Goal: Task Accomplishment & Management: Contribute content

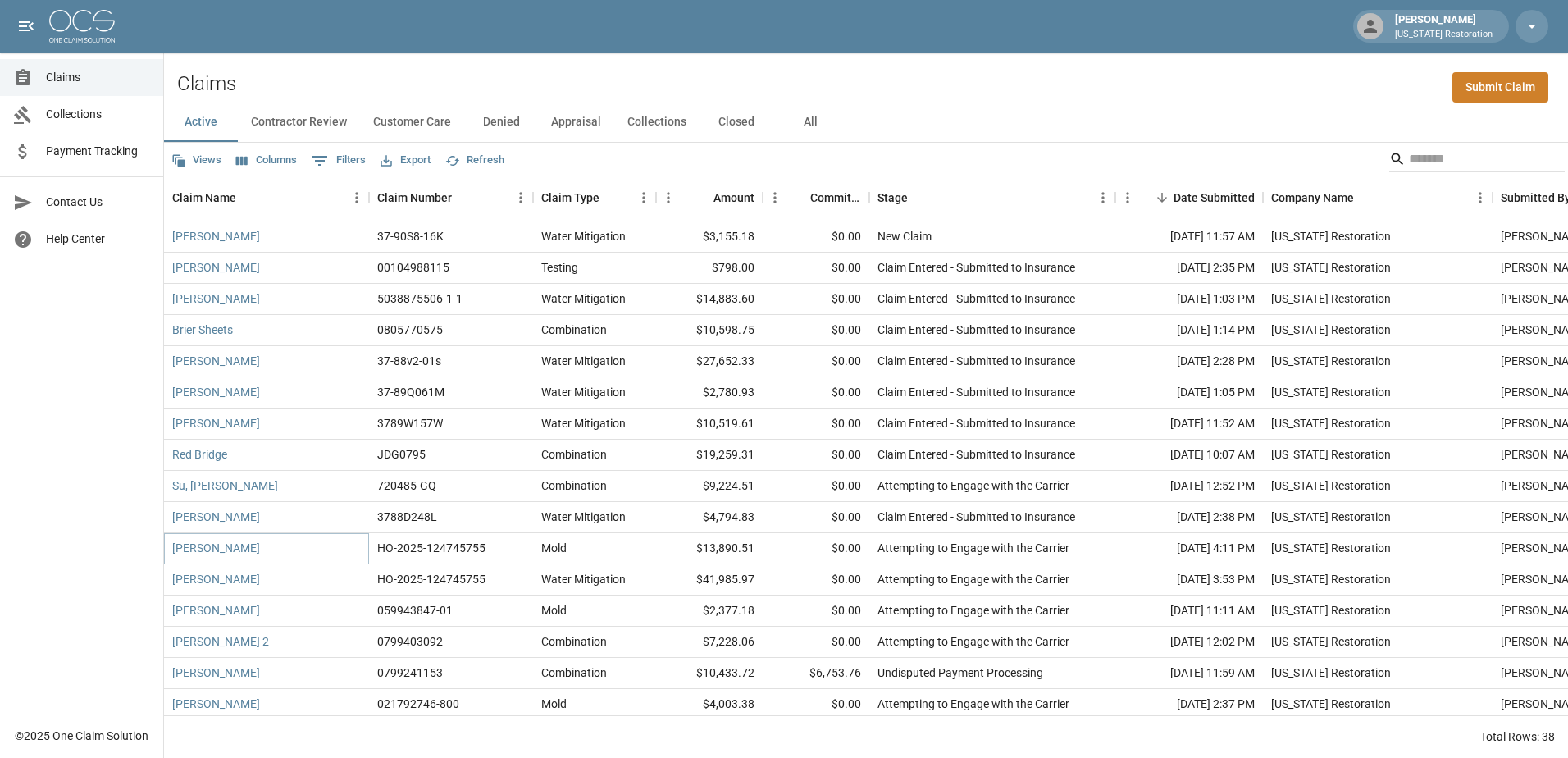
click at [206, 546] on link "[PERSON_NAME]" at bounding box center [217, 547] width 88 height 16
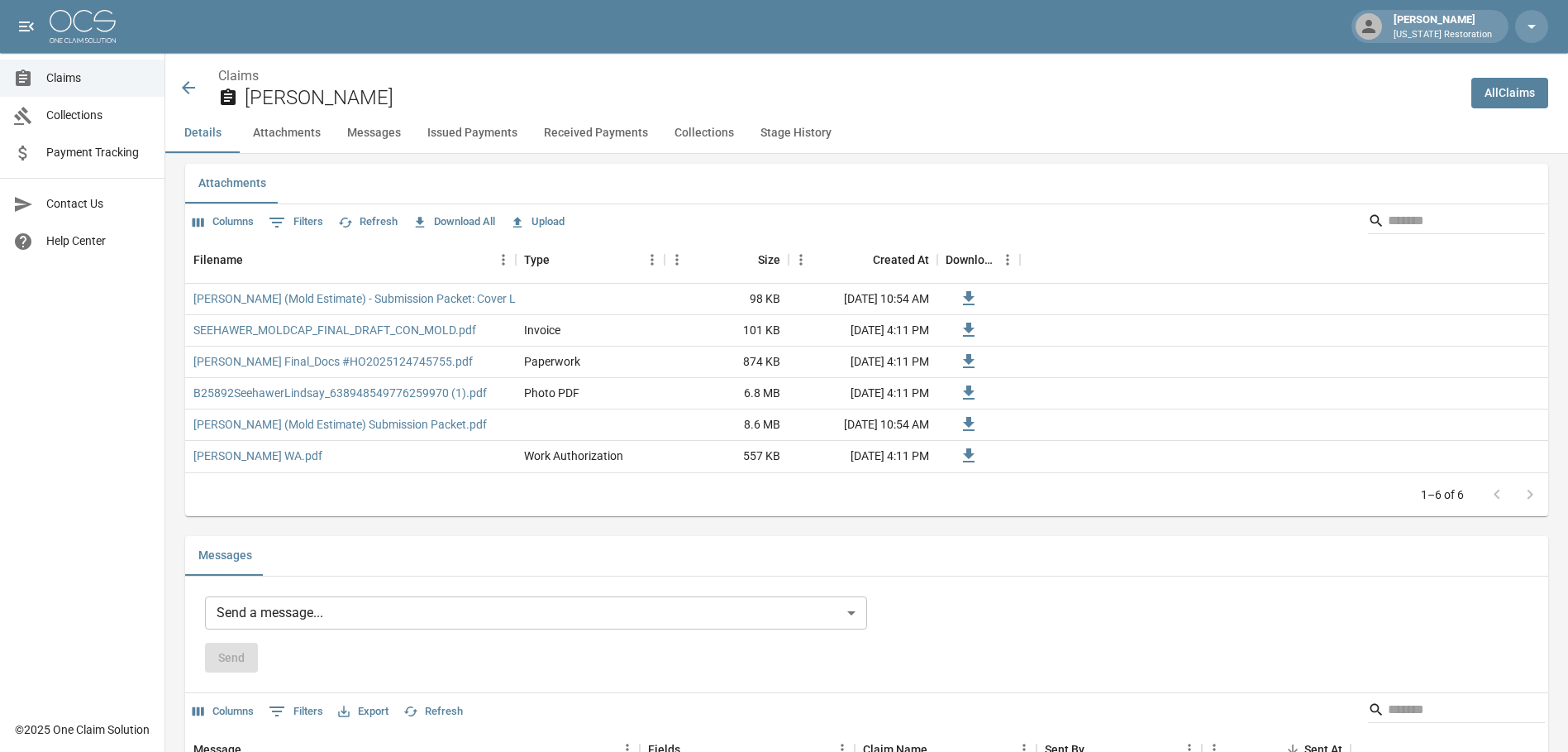
scroll to position [910, 0]
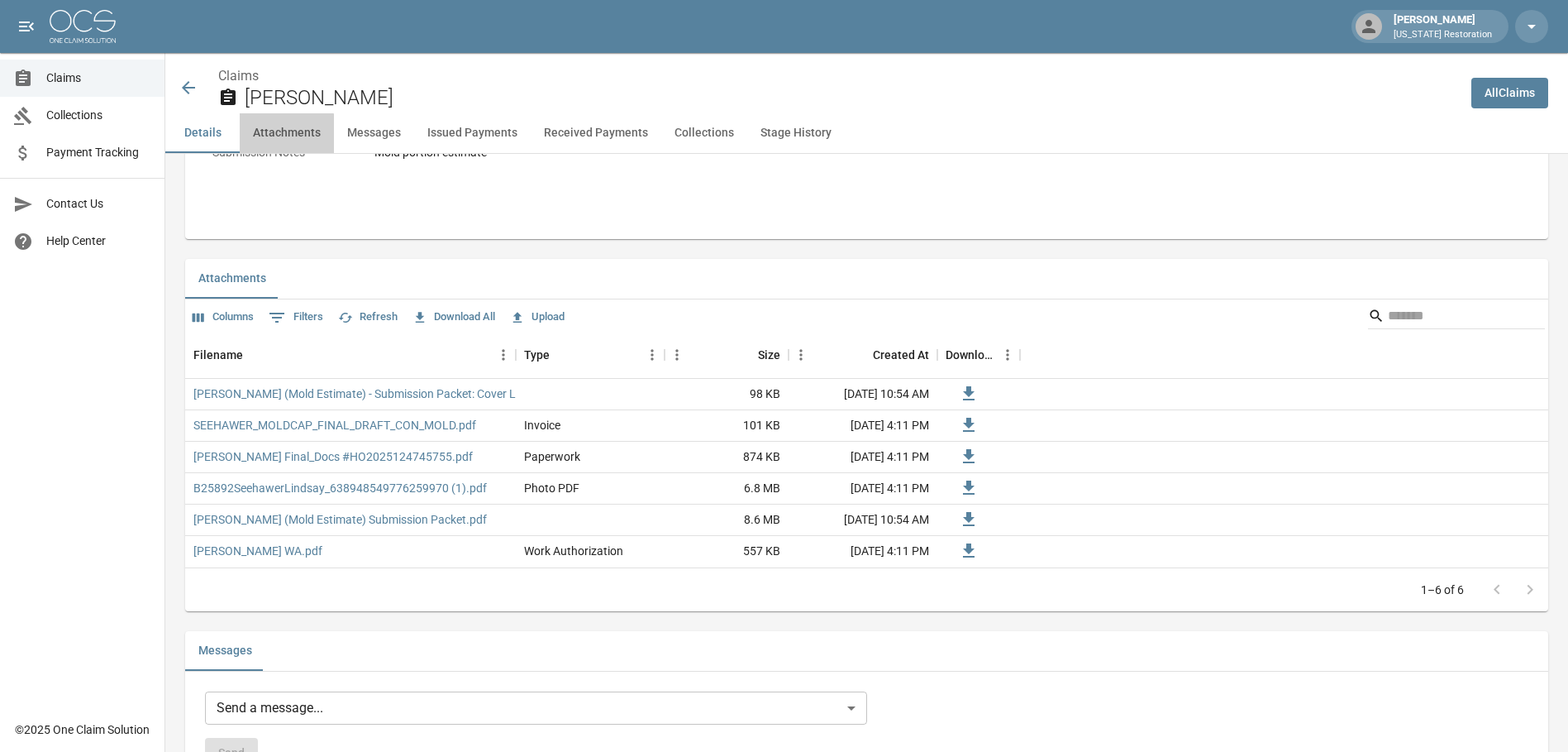
click at [263, 139] on button "Attachments" at bounding box center [287, 133] width 94 height 40
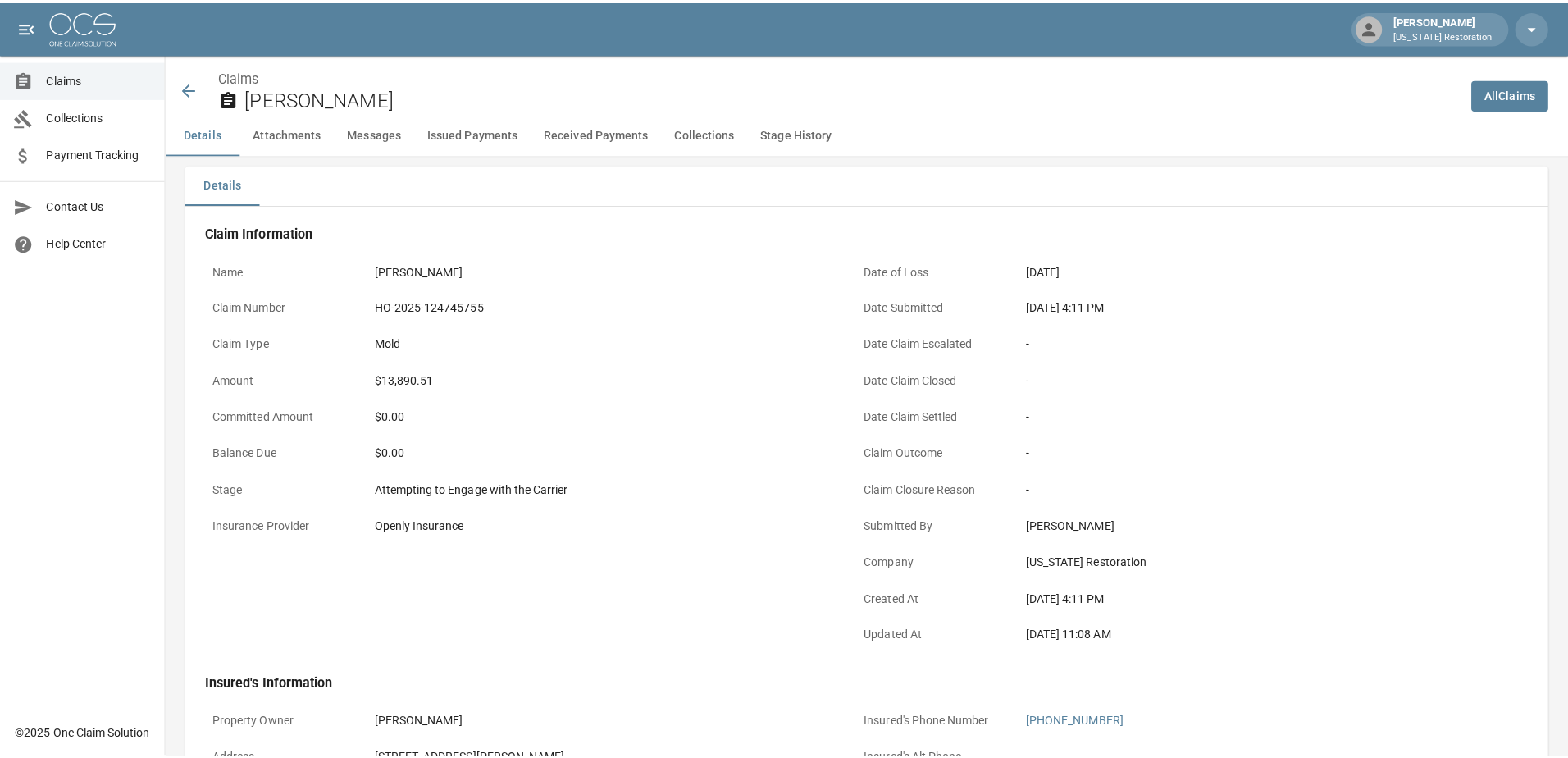
scroll to position [0, 0]
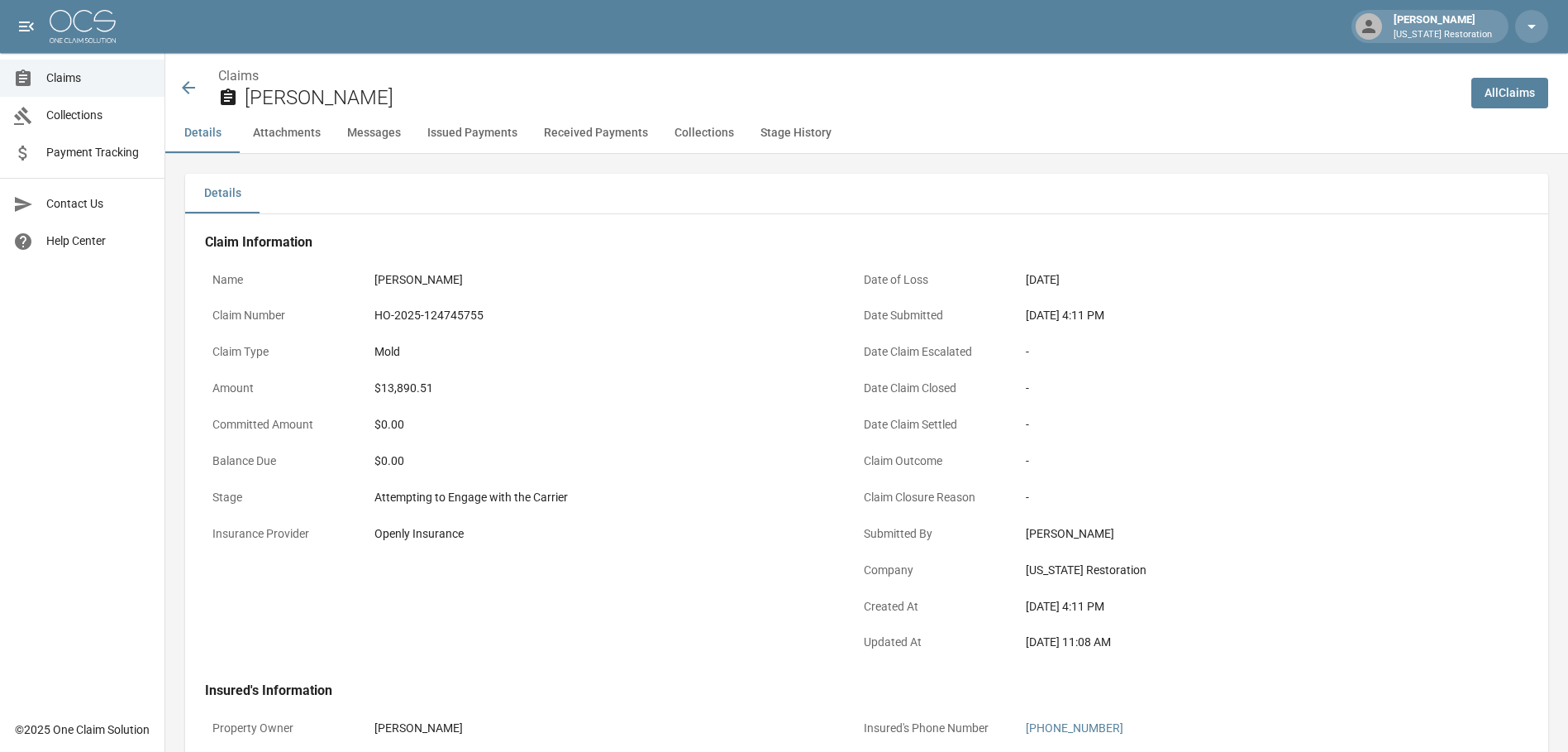
click at [189, 134] on button "Details" at bounding box center [203, 133] width 75 height 40
click at [185, 97] on icon at bounding box center [188, 87] width 20 height 20
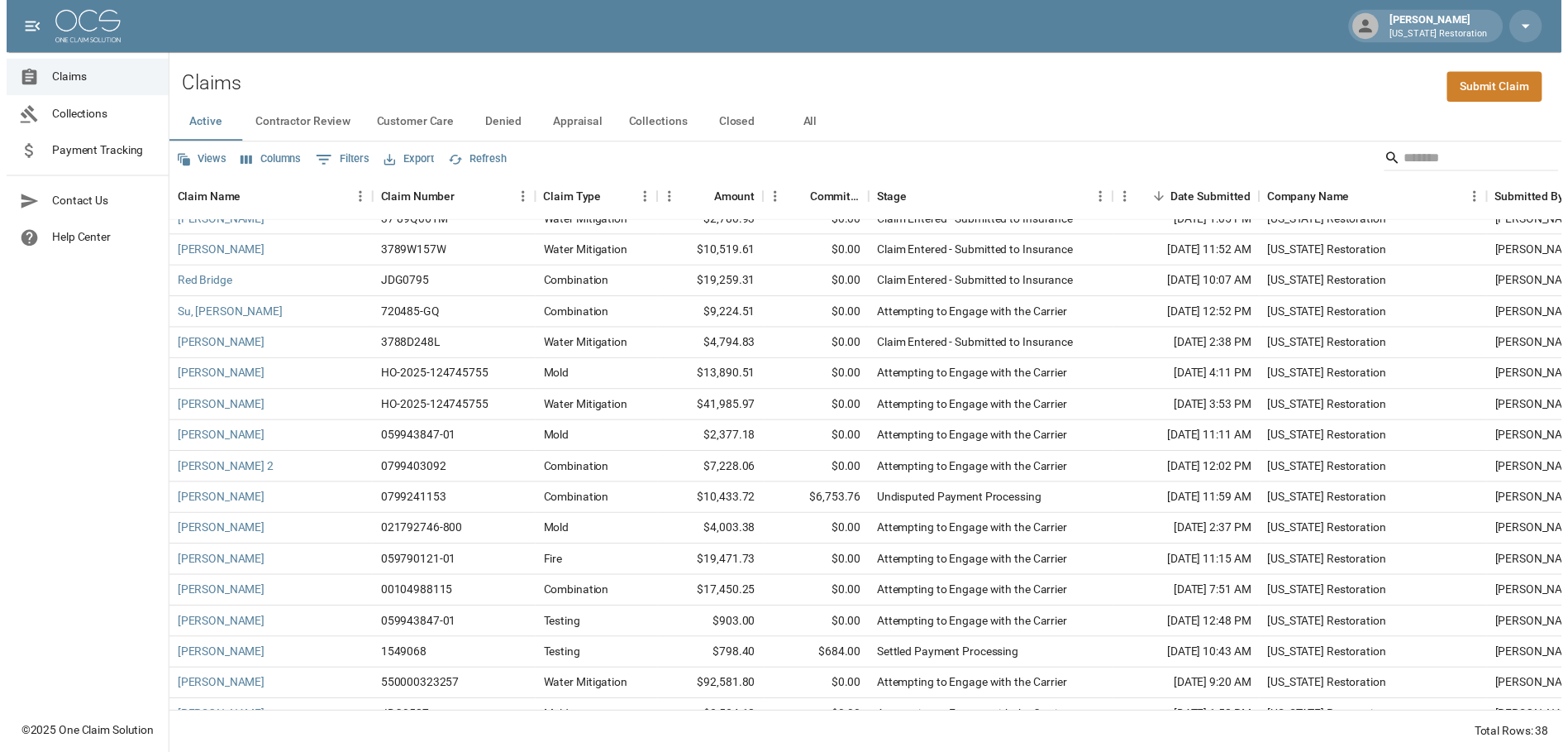
scroll to position [165, 0]
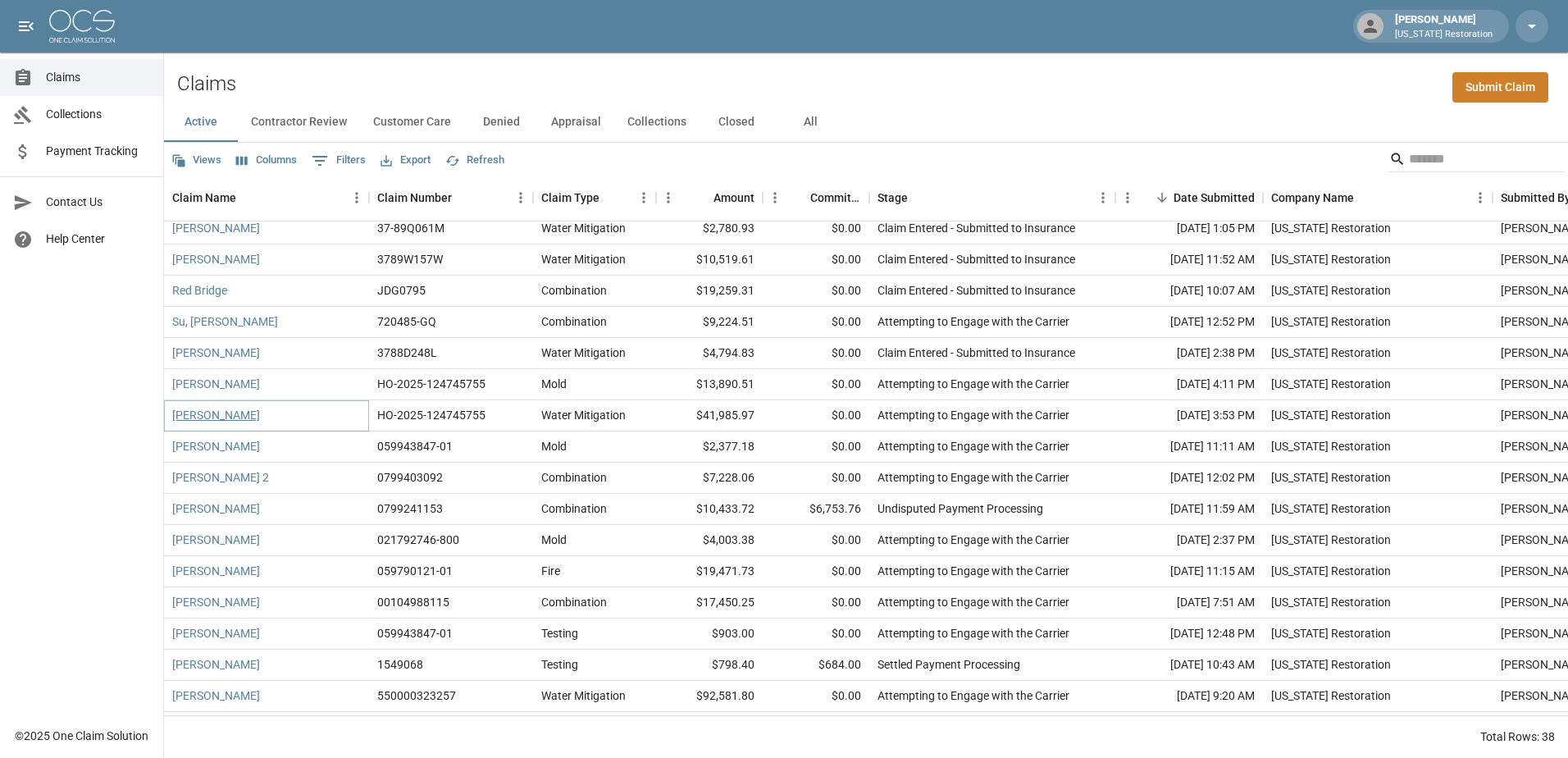
click at [221, 416] on link "[PERSON_NAME]" at bounding box center [217, 414] width 88 height 16
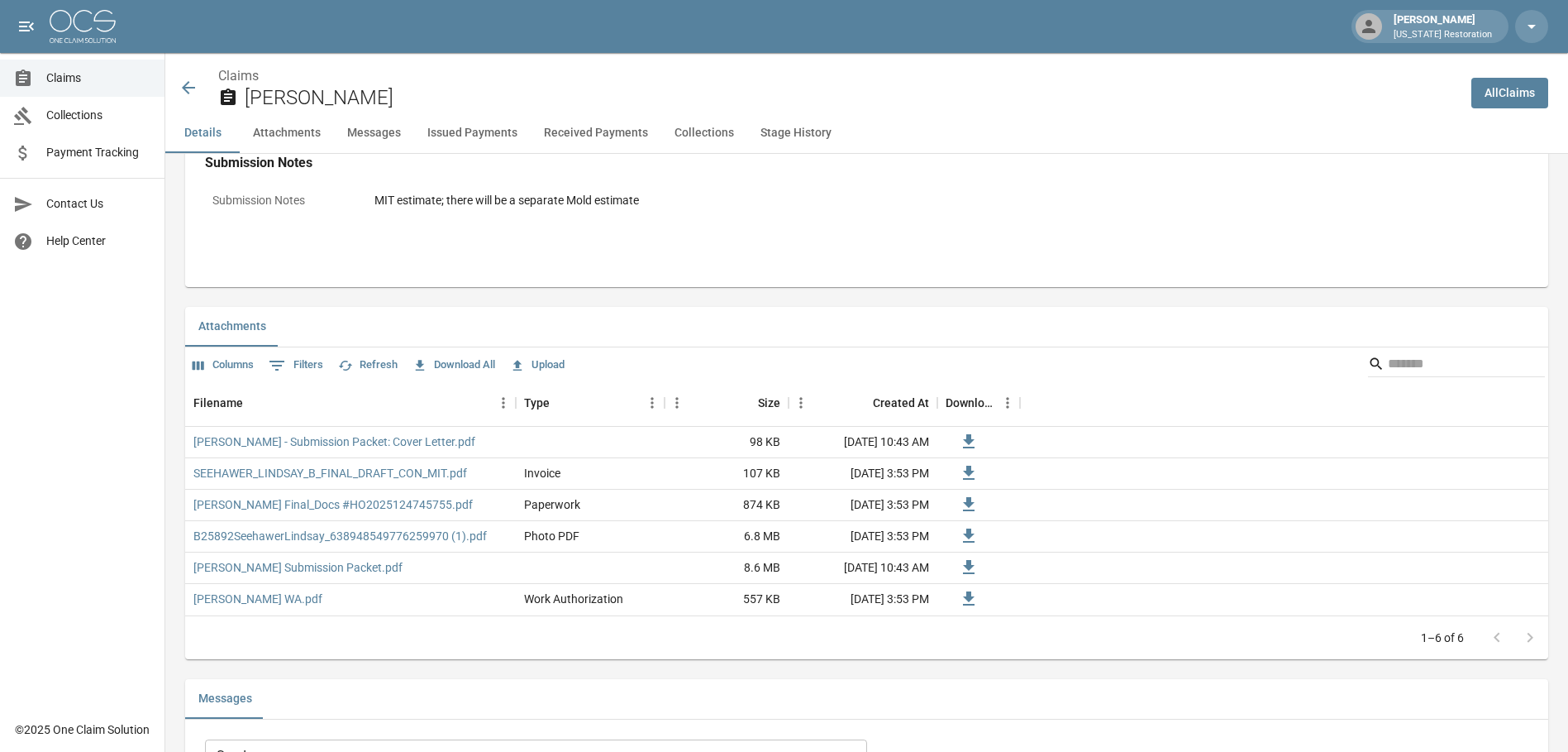
scroll to position [910, 0]
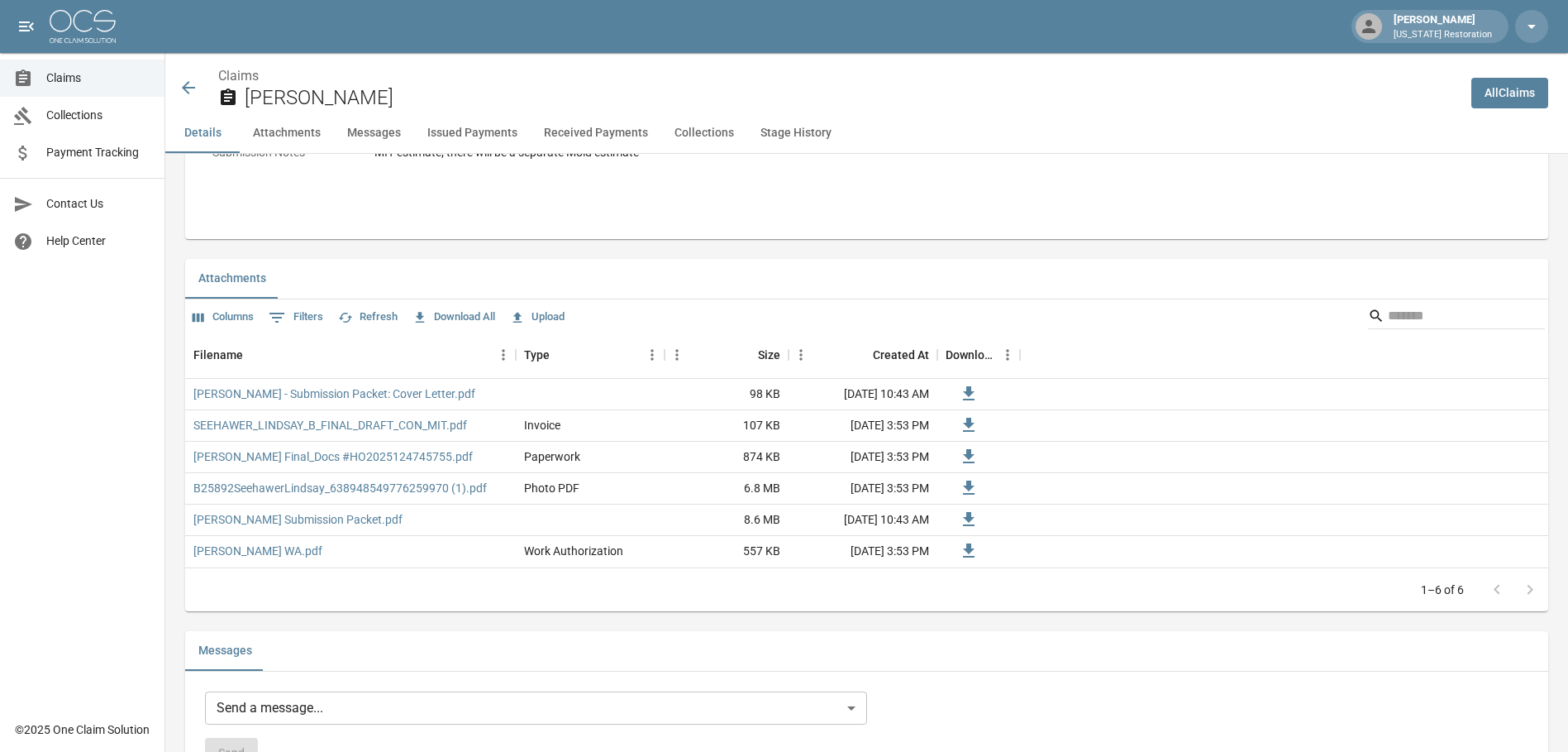
click at [540, 314] on button "Upload" at bounding box center [538, 317] width 63 height 25
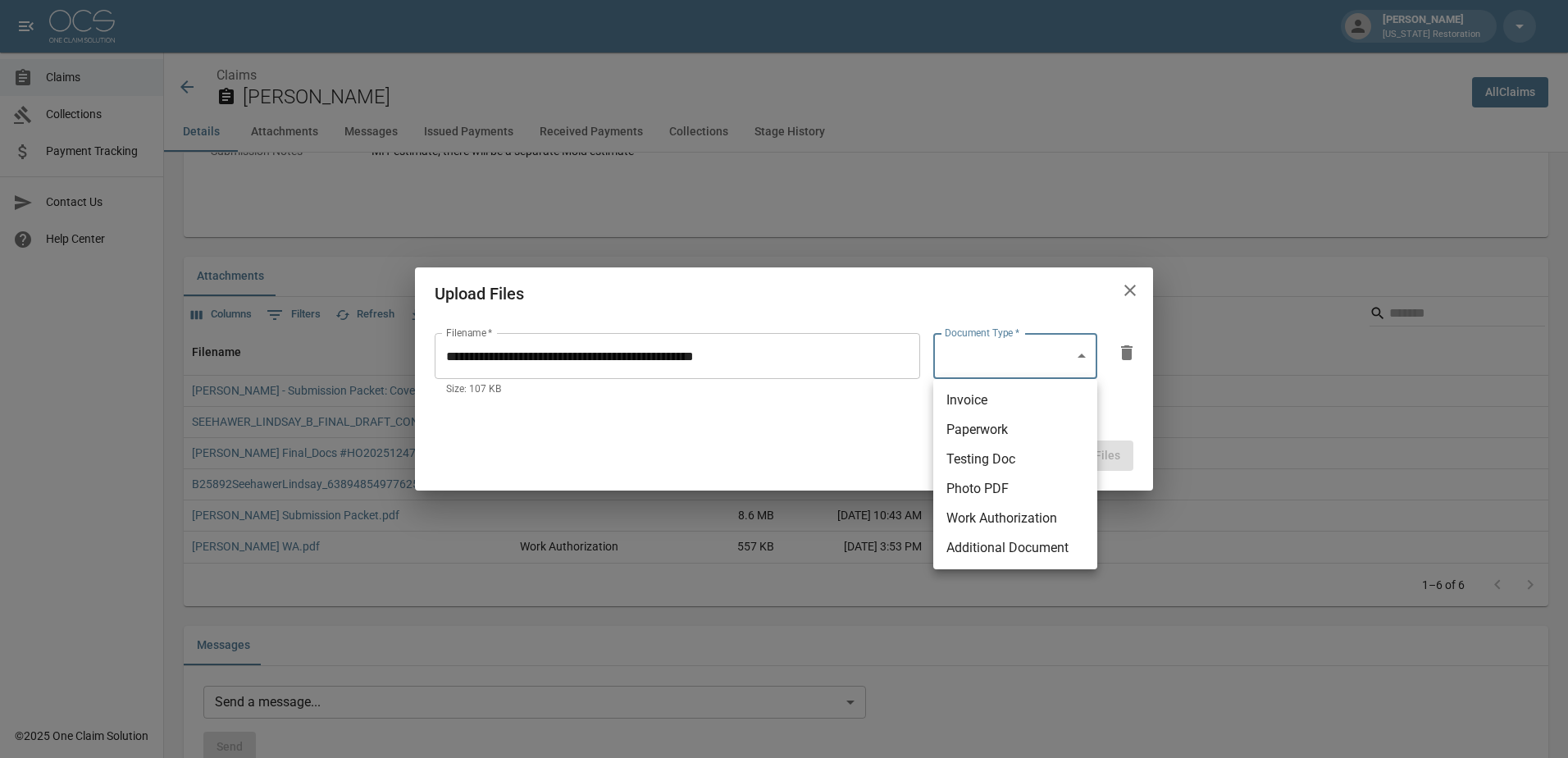
click at [1015, 357] on body "[PERSON_NAME] [US_STATE] Restoration Claims Collections Payment Tracking Contac…" at bounding box center [784, 757] width 1568 height 3319
click at [991, 400] on li "Invoice" at bounding box center [1015, 401] width 164 height 29
type input "********"
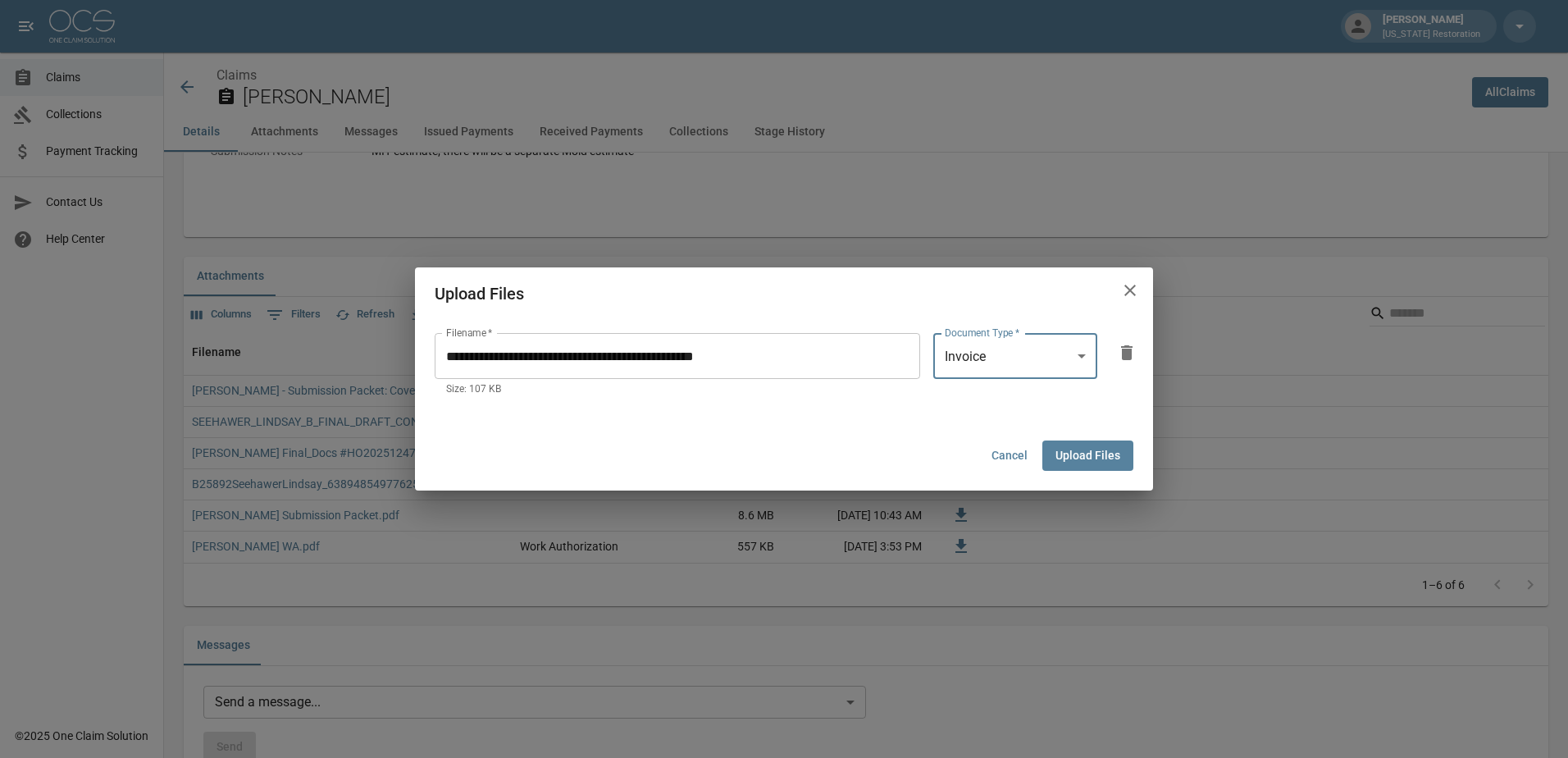
click at [1096, 458] on button "Upload Files" at bounding box center [1087, 455] width 91 height 30
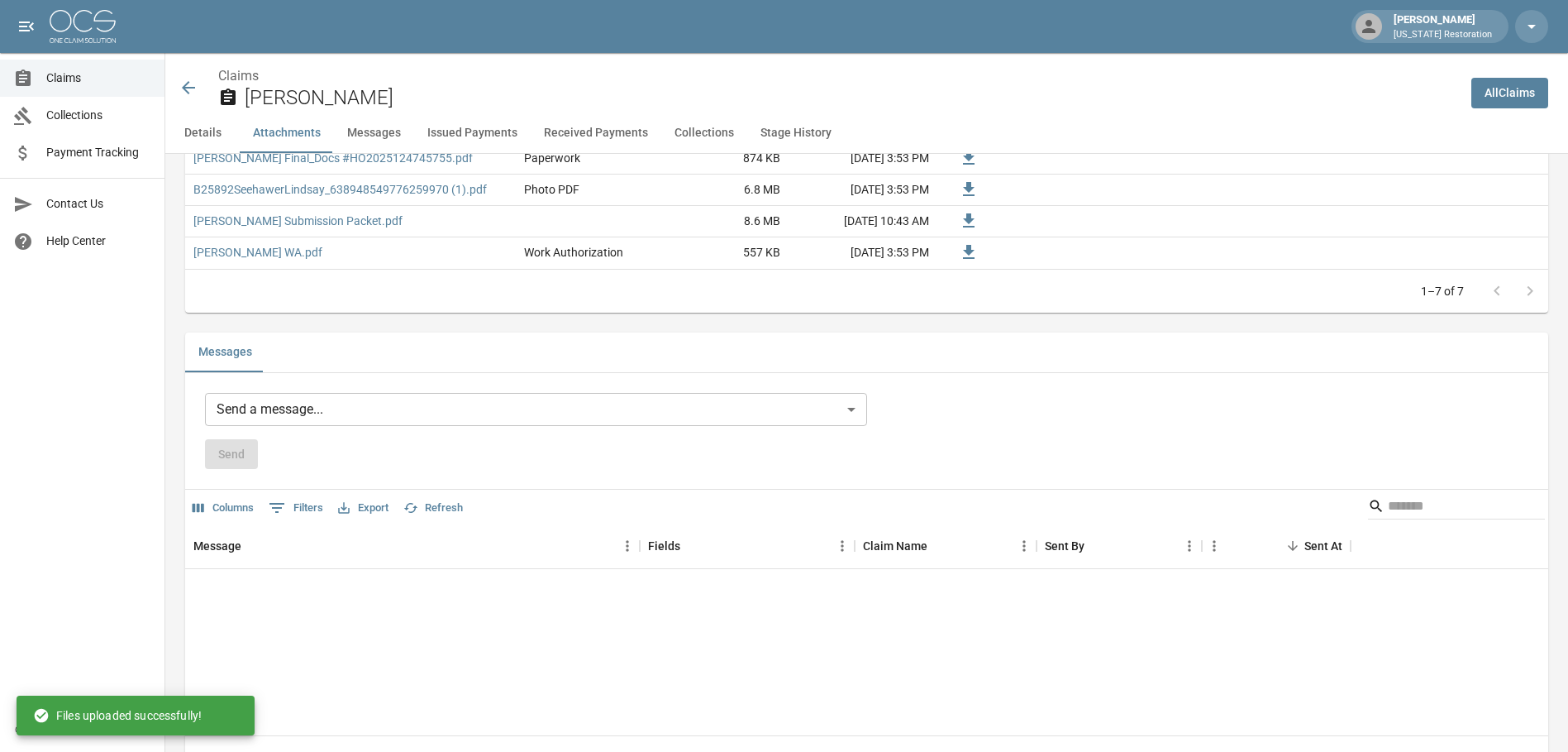
scroll to position [1240, 0]
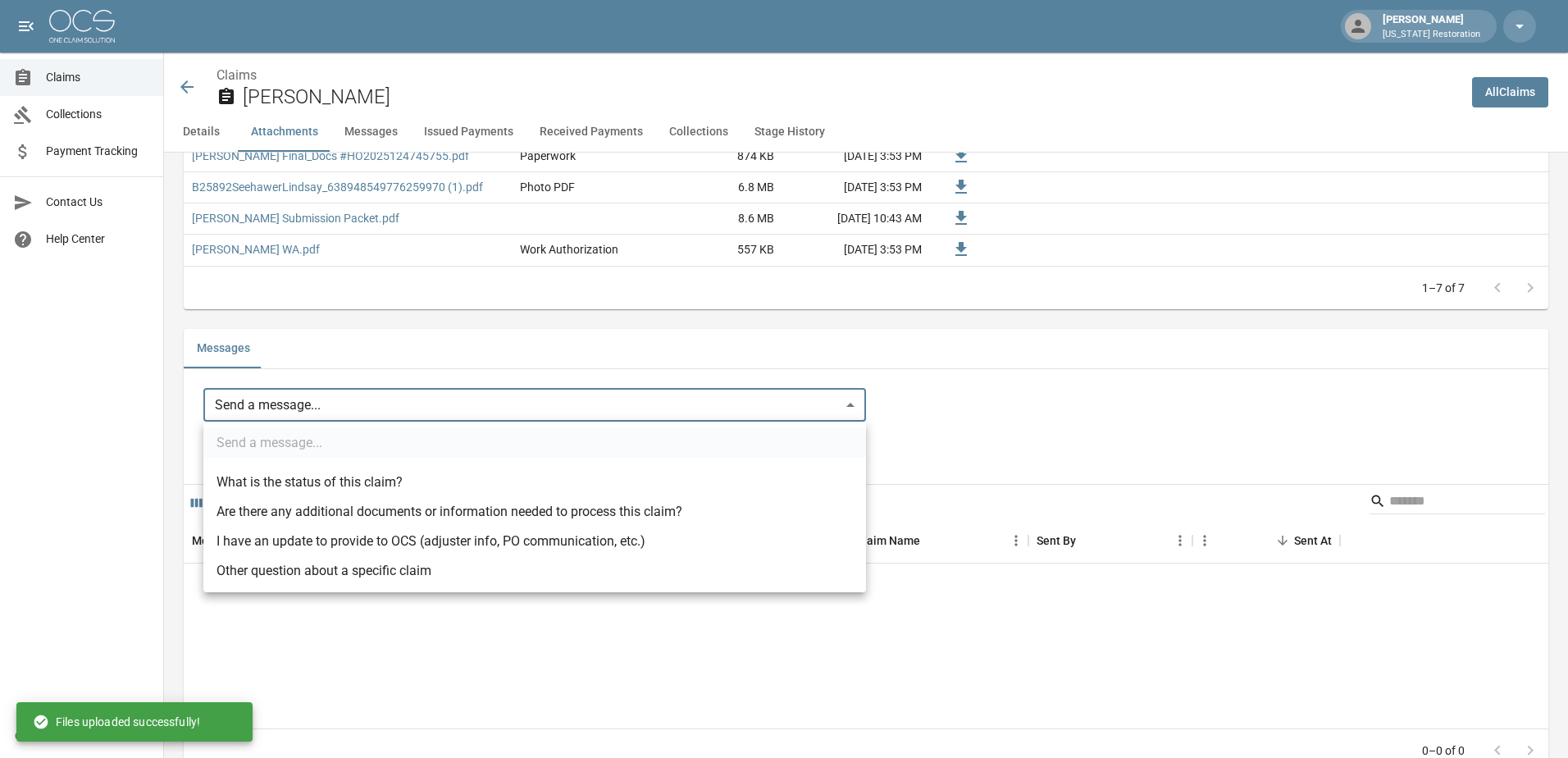
click at [337, 409] on body "[PERSON_NAME] [US_STATE] Restoration Claims Collections Payment Tracking Contac…" at bounding box center [784, 445] width 1568 height 3351
click at [378, 651] on div at bounding box center [784, 379] width 1568 height 758
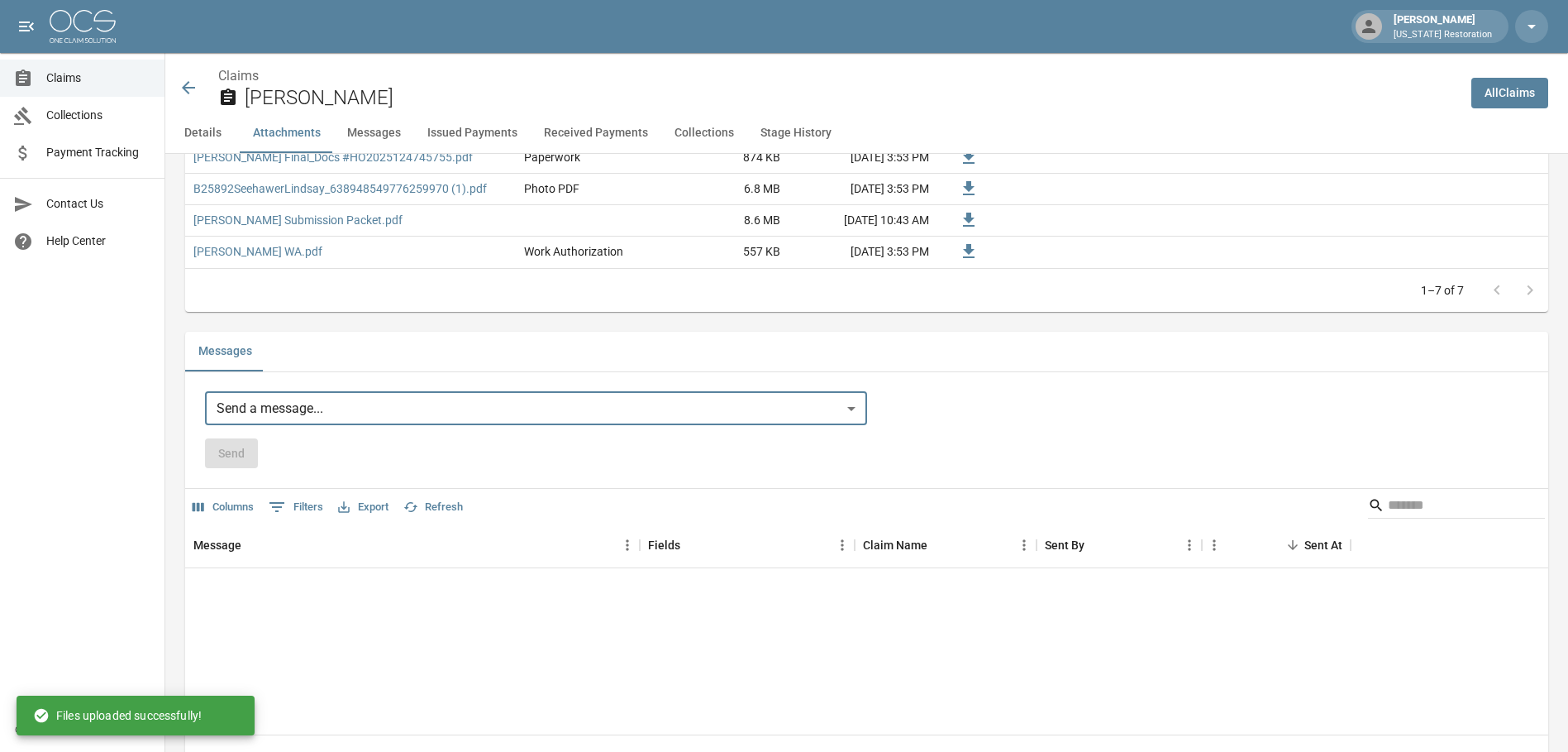
click at [294, 402] on body "[PERSON_NAME] [US_STATE] Restoration Claims Collections Payment Tracking Contac…" at bounding box center [784, 448] width 1568 height 3378
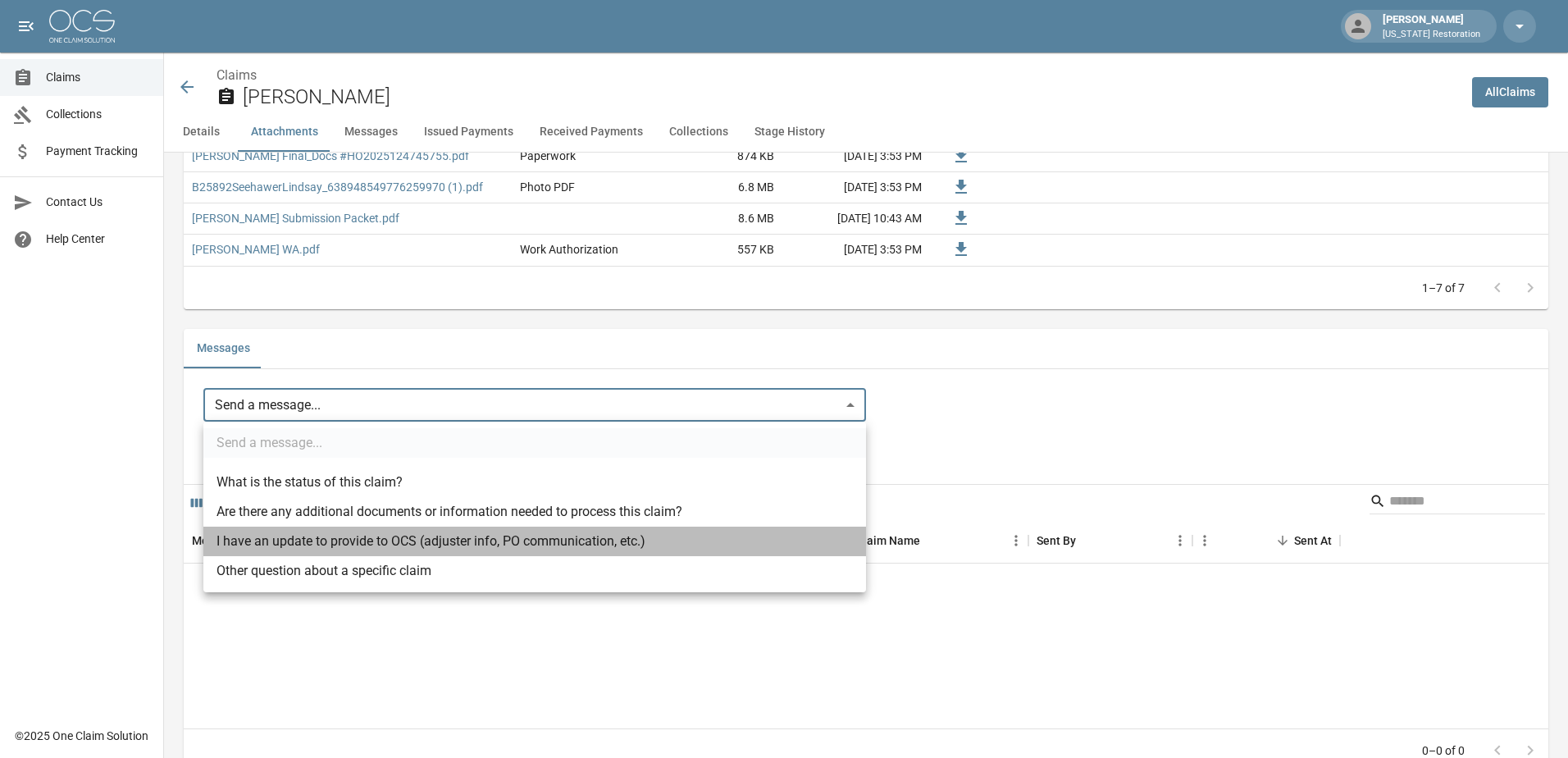
click at [287, 546] on li "I have an update to provide to OCS (adjuster info, PO communication, etc.)" at bounding box center [535, 541] width 663 height 29
type input "**********"
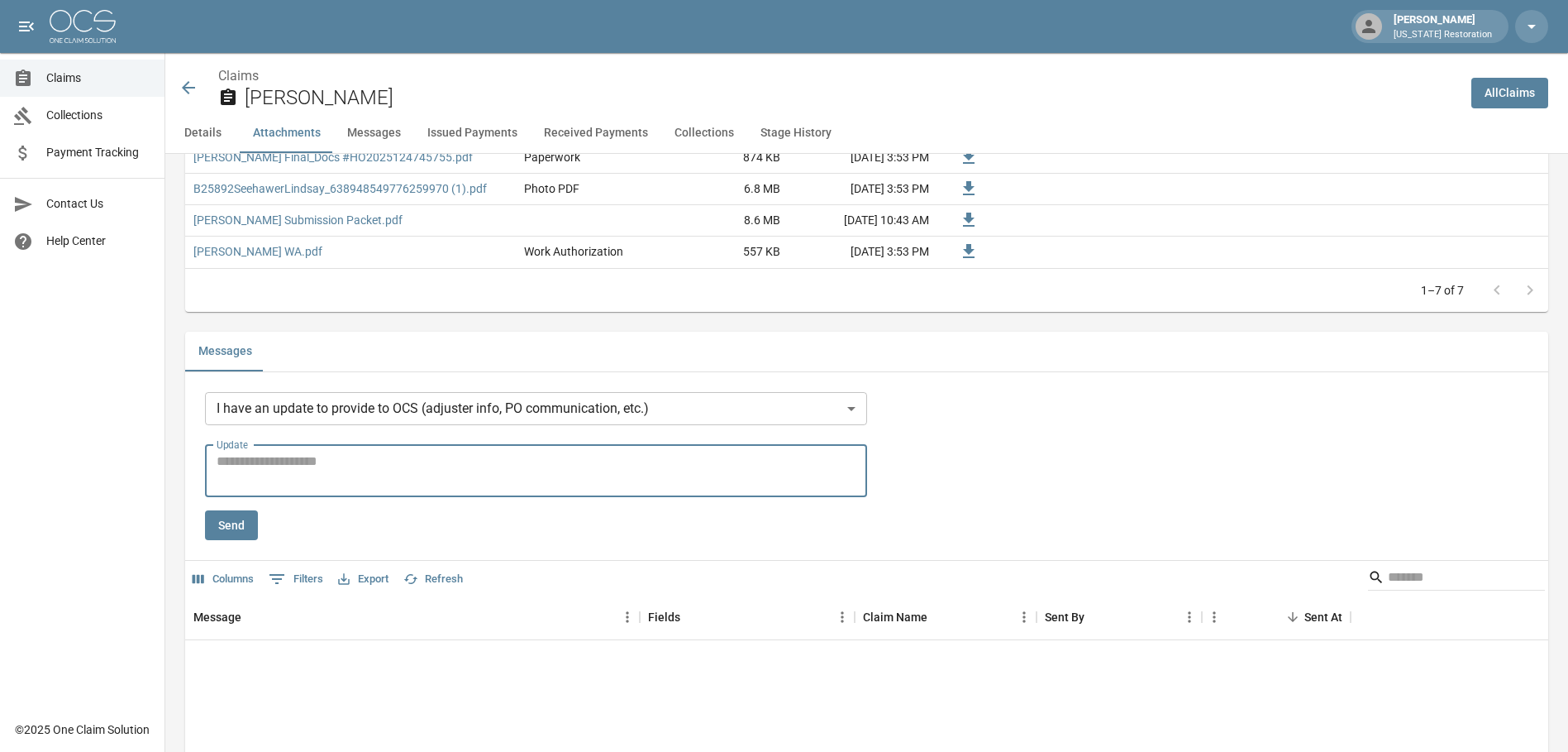
click at [292, 484] on textarea "Update" at bounding box center [536, 471] width 639 height 38
type textarea "**********"
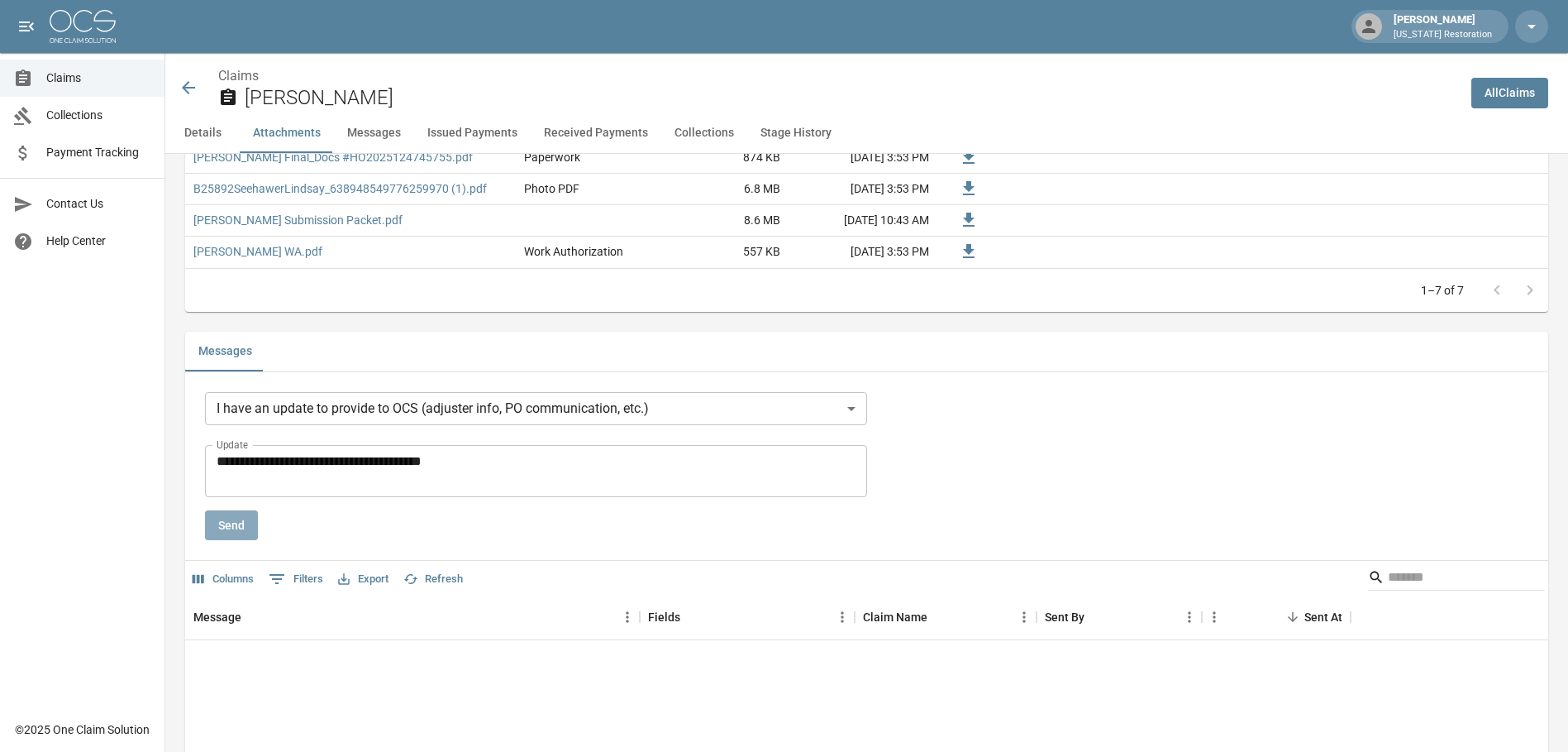
click at [248, 529] on button "Send" at bounding box center [231, 525] width 53 height 30
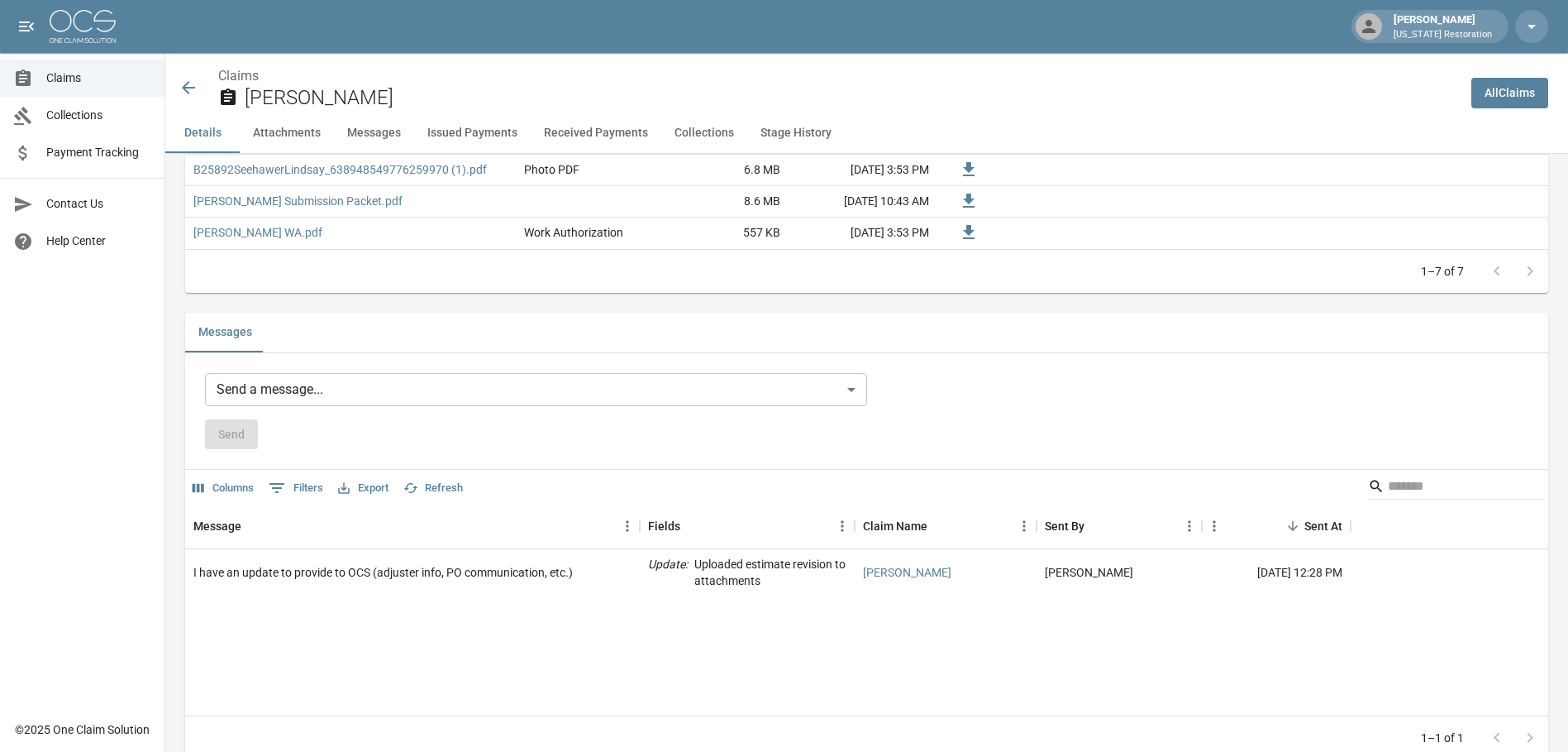
scroll to position [1323, 0]
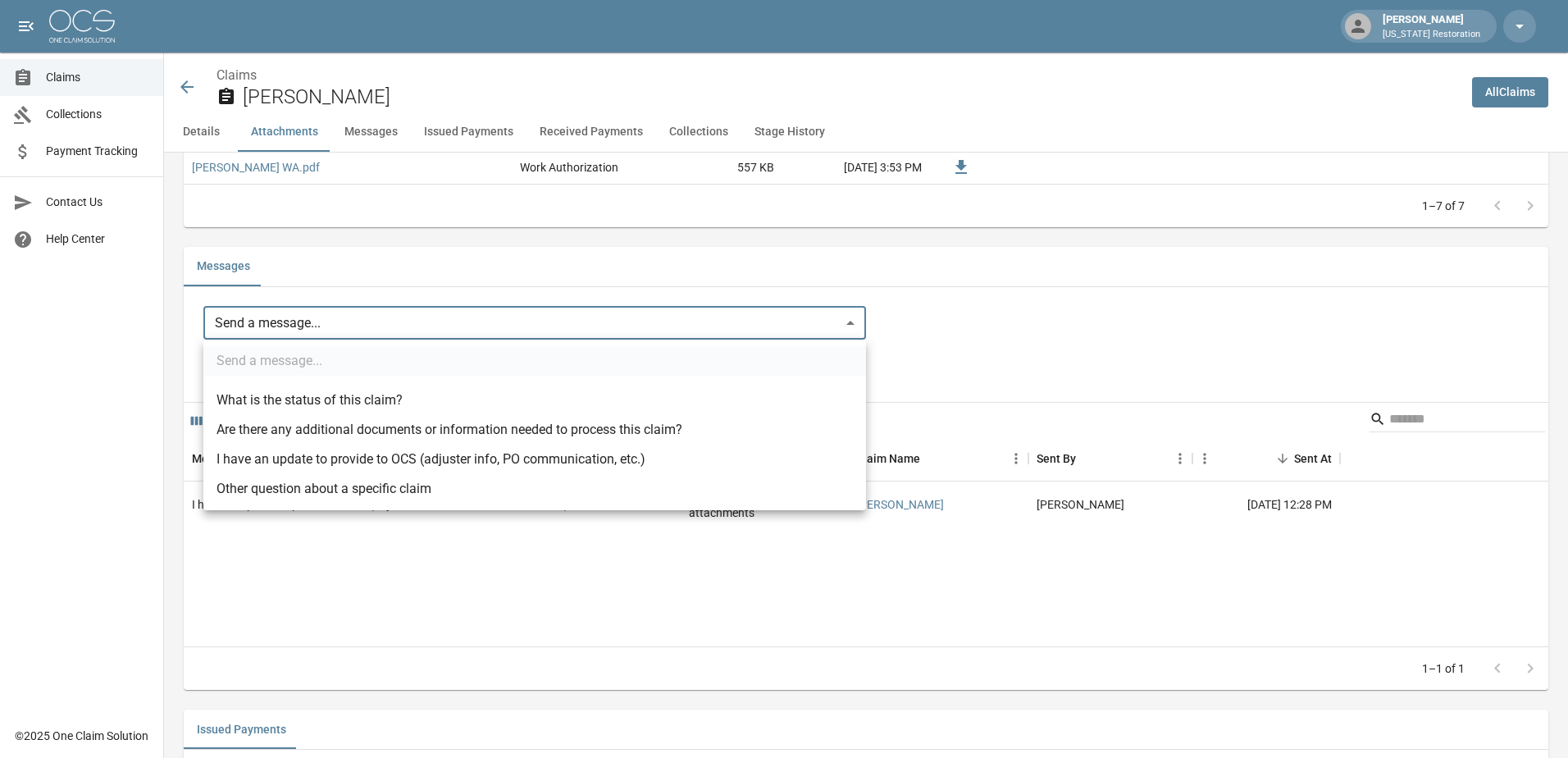
click at [268, 327] on body "[PERSON_NAME] [US_STATE] Restoration Claims Collections Payment Tracking Contac…" at bounding box center [784, 363] width 1568 height 3351
click at [354, 462] on li "I have an update to provide to OCS (adjuster info, PO communication, etc.)" at bounding box center [535, 459] width 663 height 29
type input "**********"
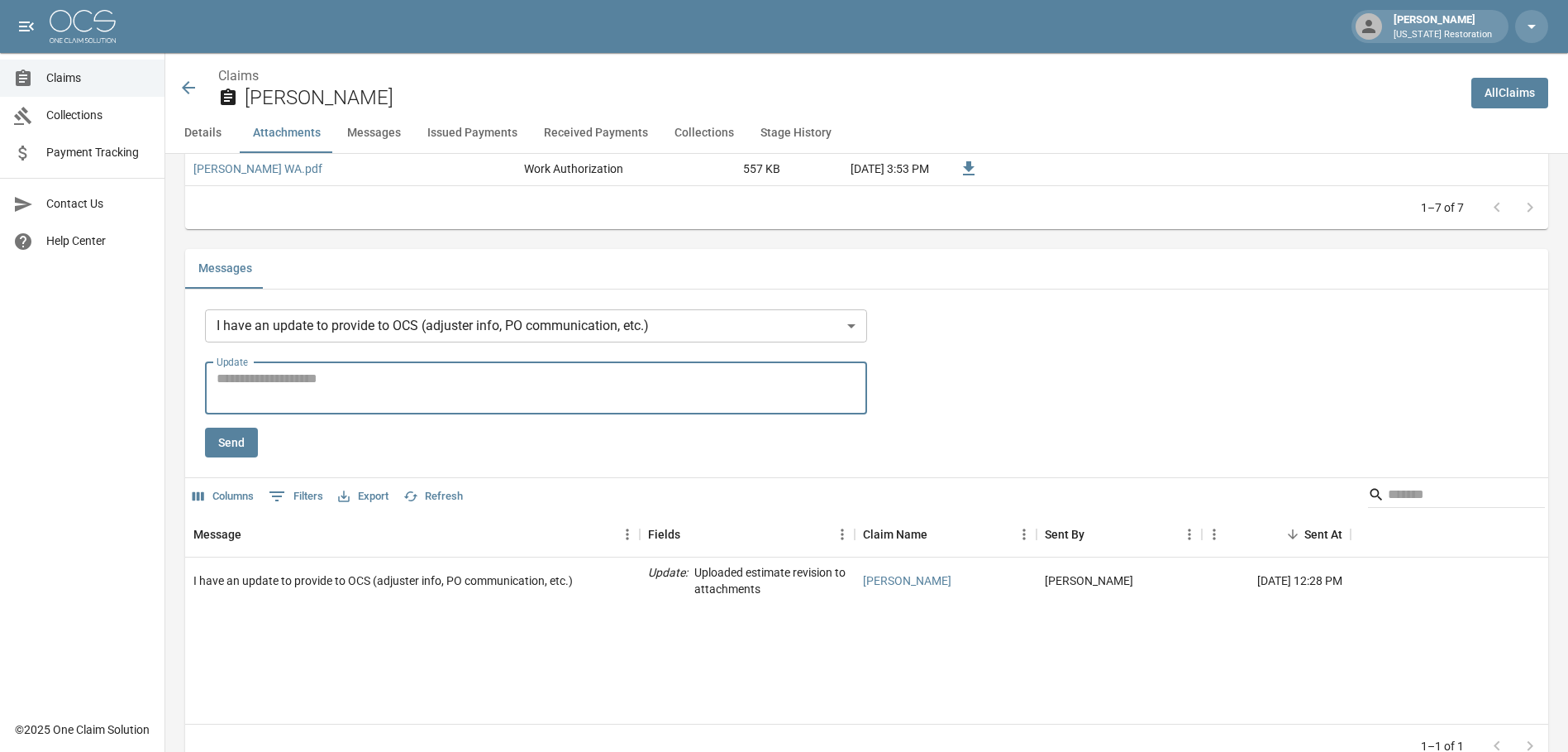
click at [311, 390] on textarea "Update" at bounding box center [536, 388] width 639 height 38
type textarea "*"
click at [324, 685] on div "Message Fields Claim Name Sent By Sent At I have an update to provide to OCS (a…" at bounding box center [867, 617] width 1364 height 212
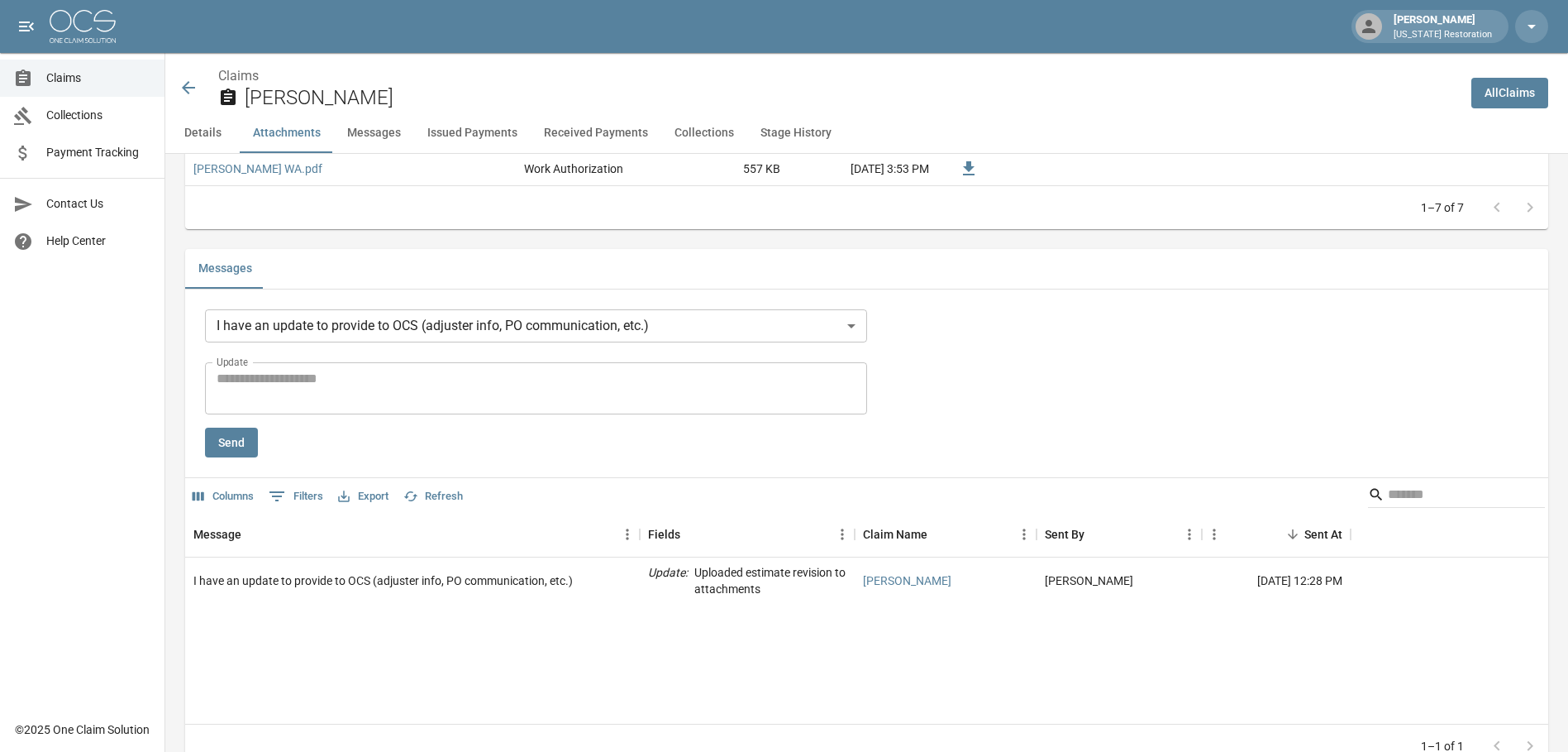
scroll to position [827, 0]
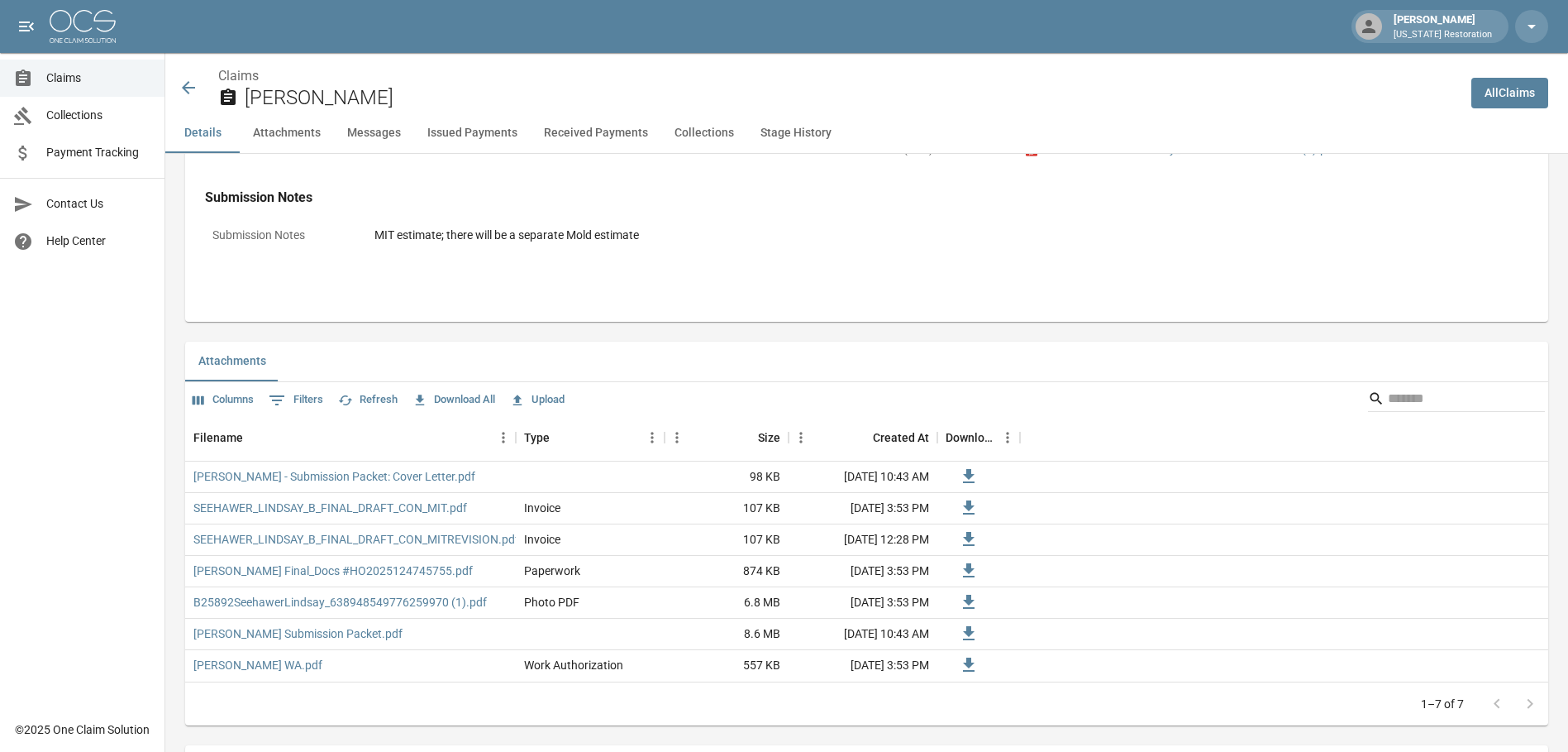
click at [186, 88] on icon at bounding box center [188, 87] width 13 height 13
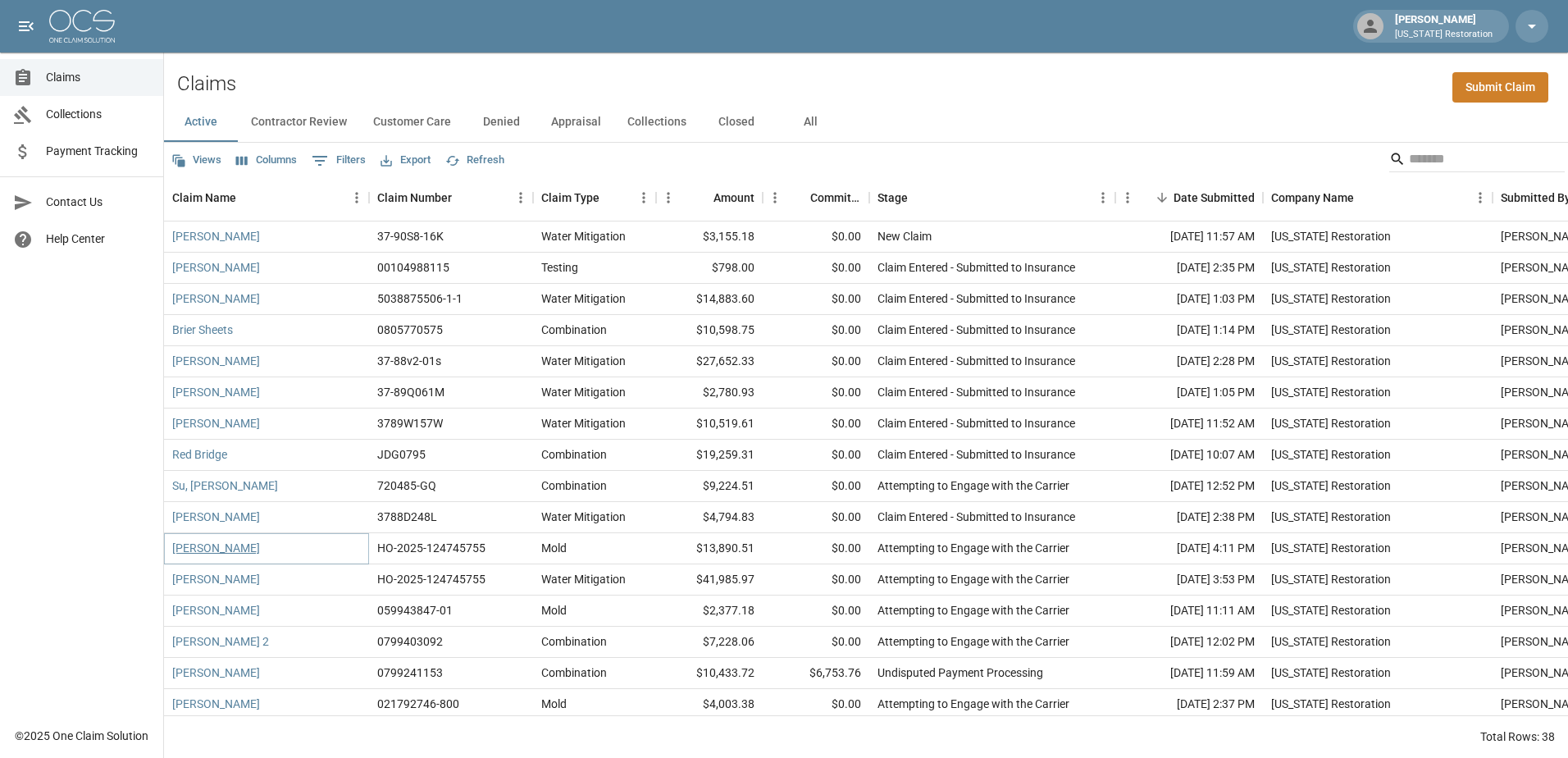
click at [242, 549] on link "[PERSON_NAME]" at bounding box center [217, 547] width 88 height 16
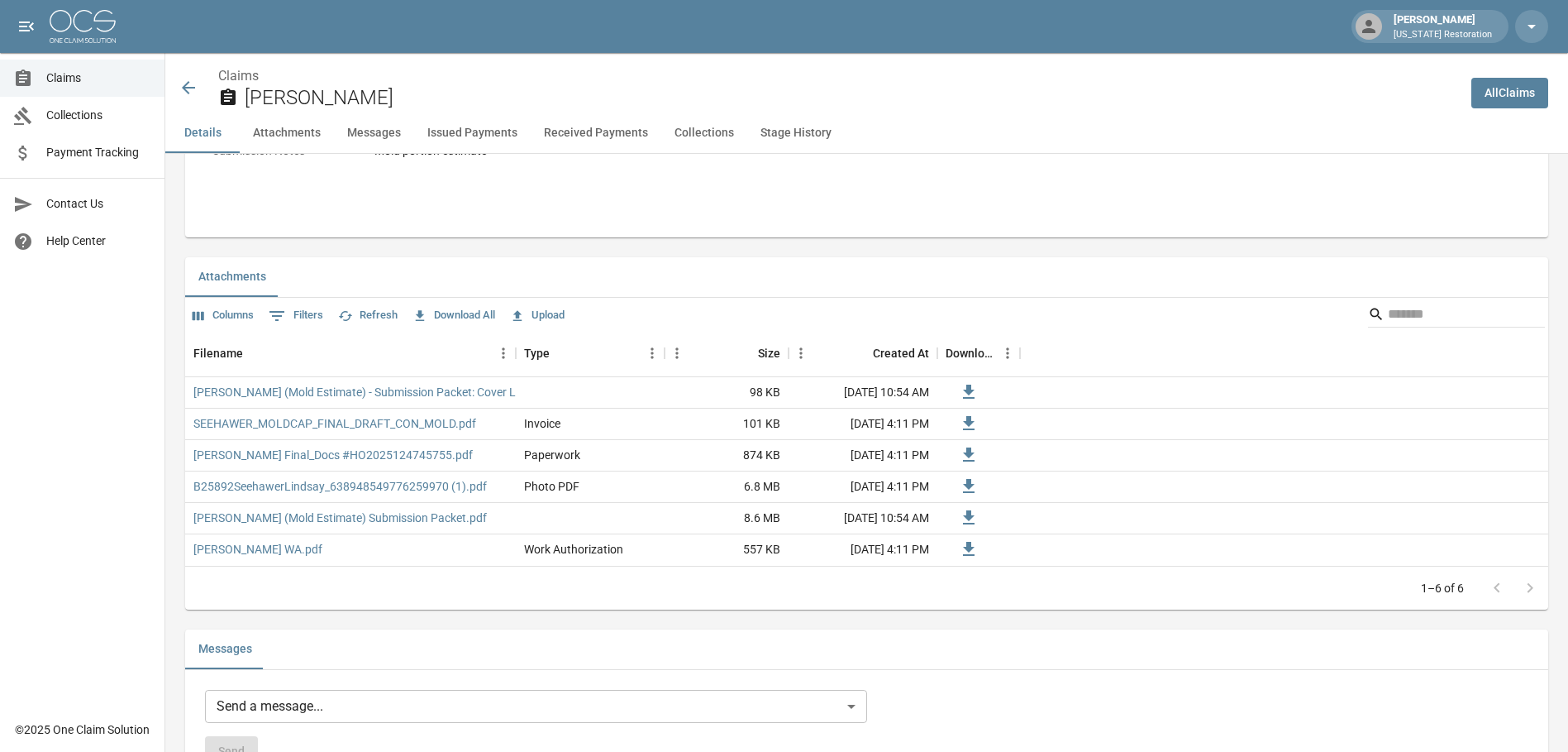
scroll to position [992, 0]
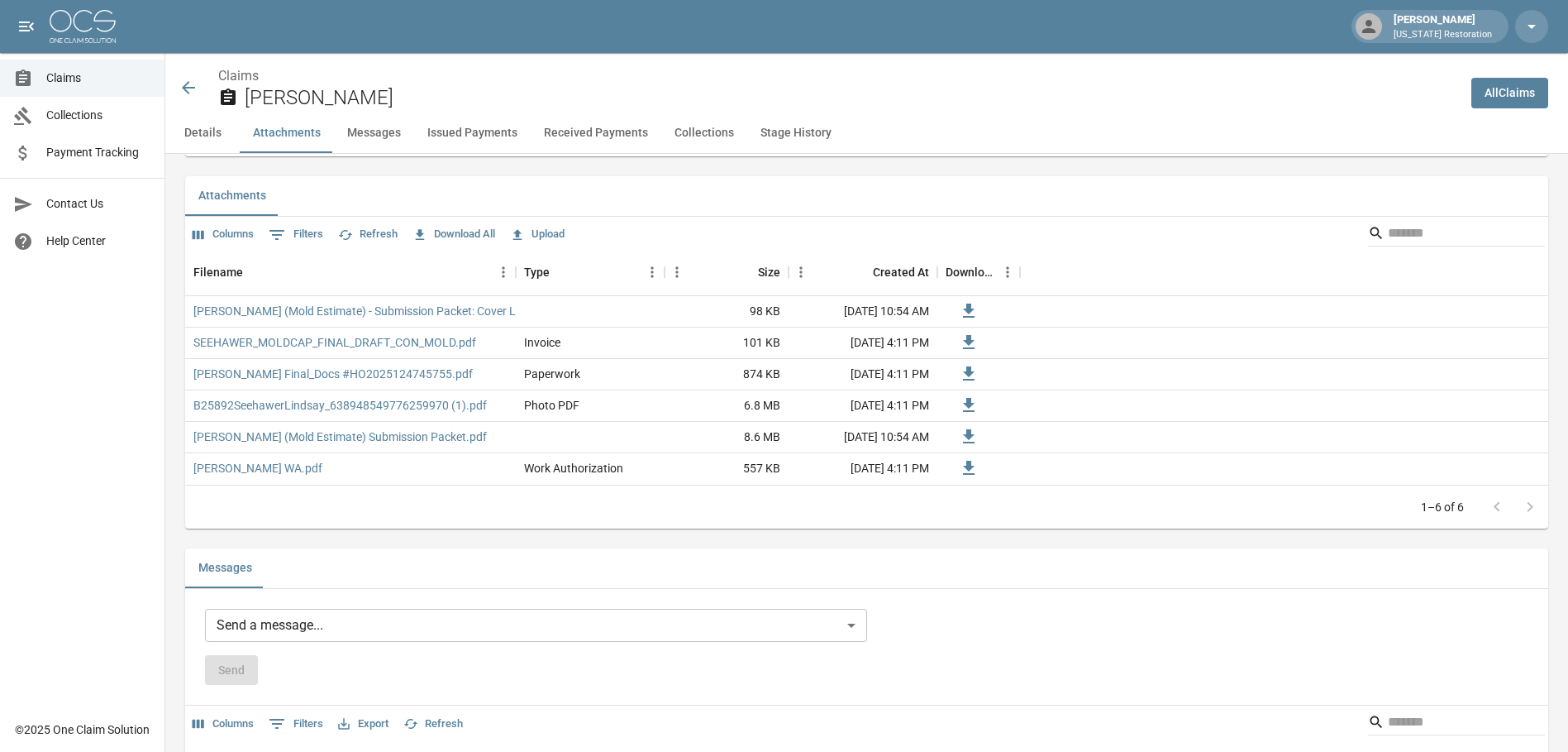
click at [545, 240] on button "Upload" at bounding box center [538, 234] width 63 height 25
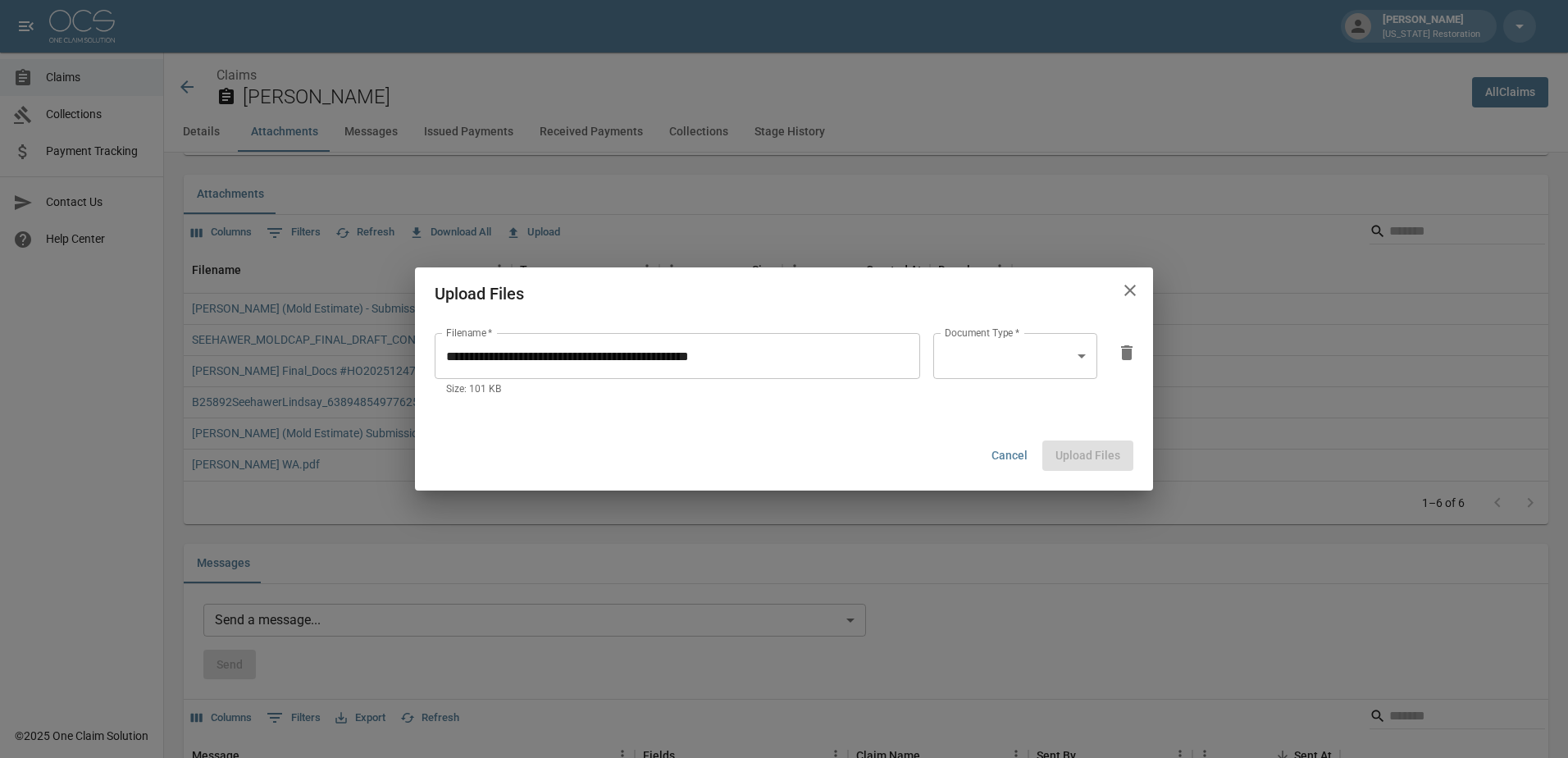
click at [1062, 371] on body "[PERSON_NAME] [US_STATE] Restoration Claims Collections Payment Tracking Contac…" at bounding box center [784, 675] width 1568 height 3319
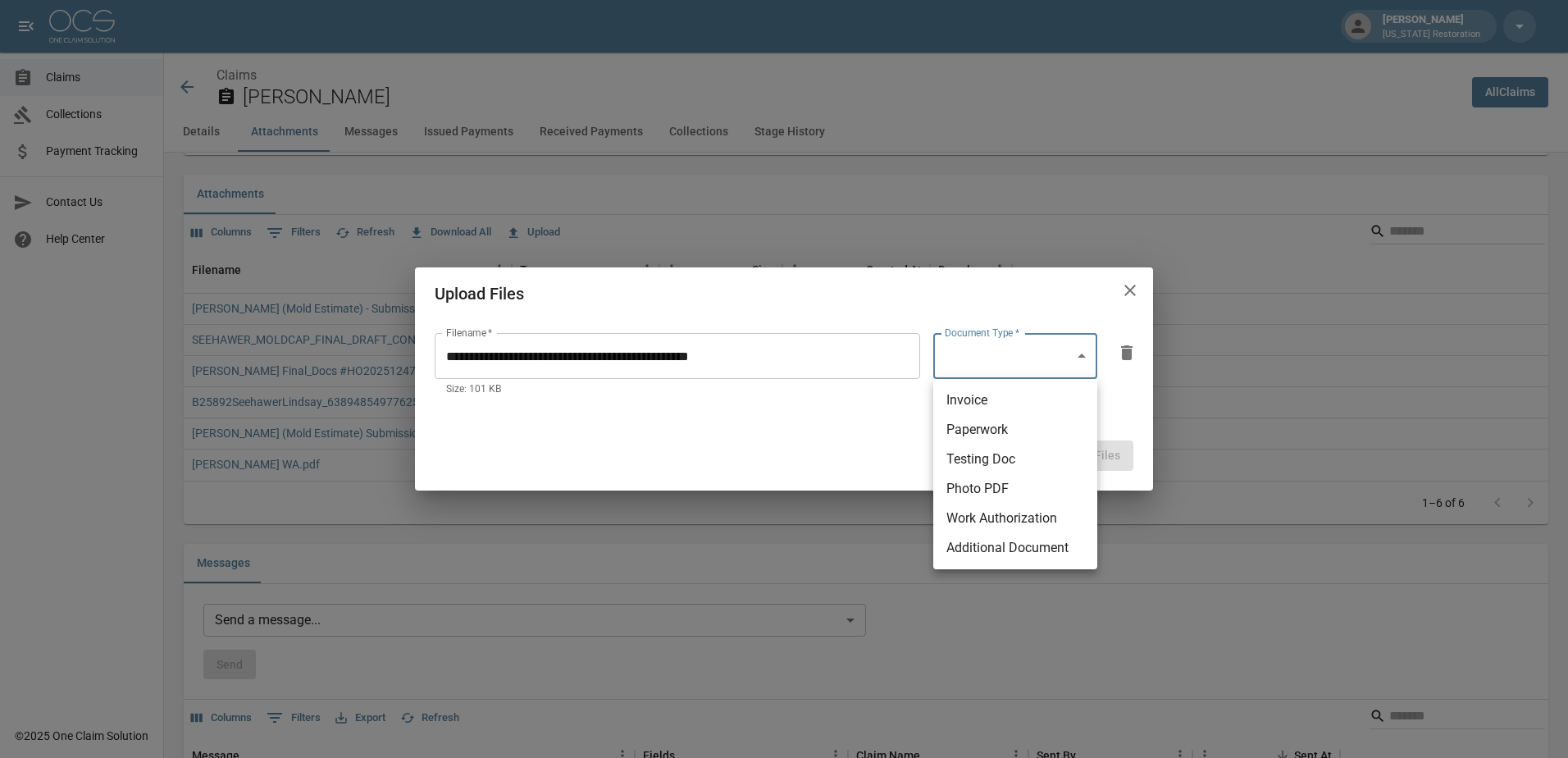
click at [1012, 406] on li "Invoice" at bounding box center [1015, 401] width 164 height 29
type input "********"
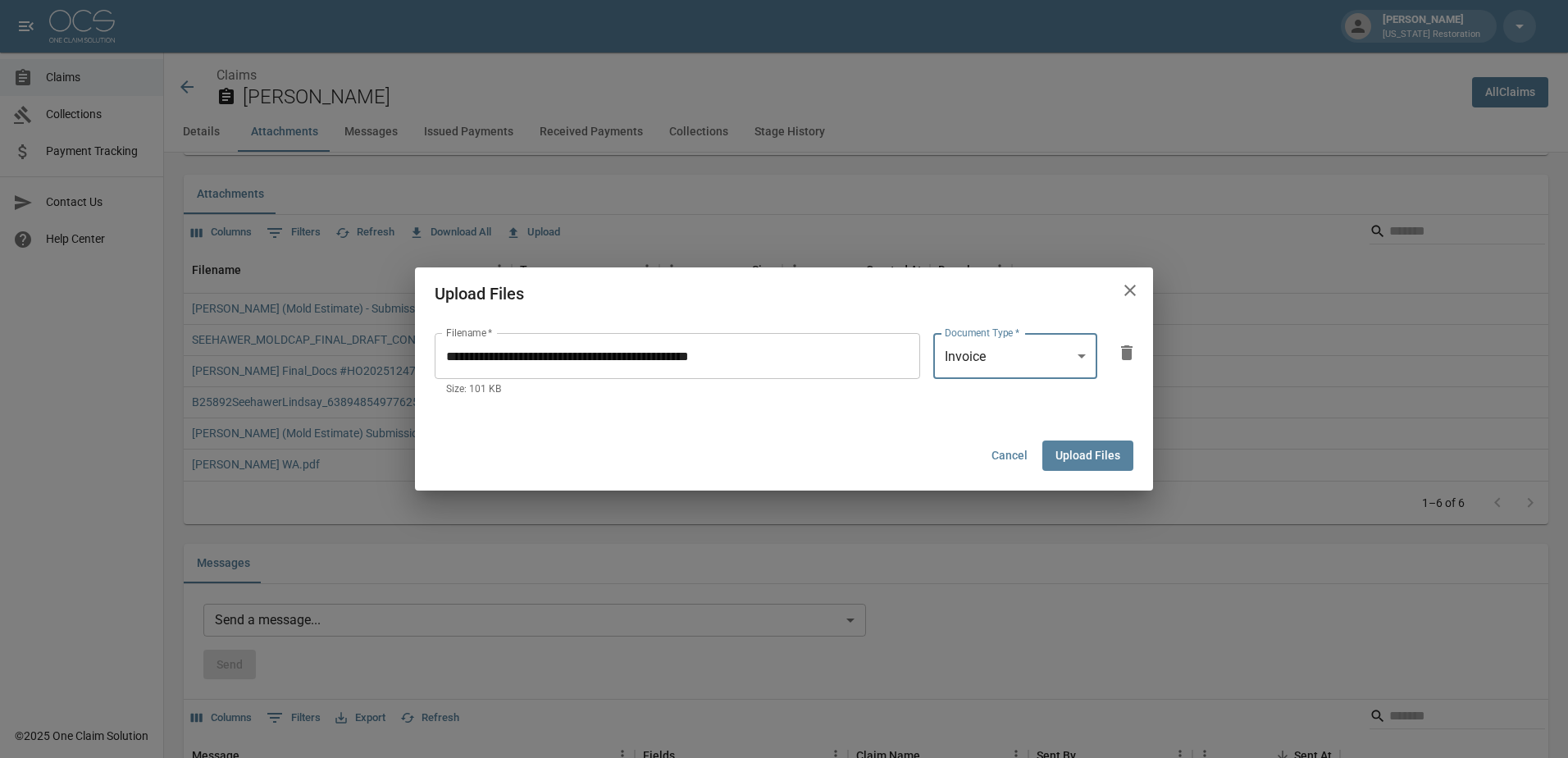
click at [1080, 454] on button "Upload Files" at bounding box center [1087, 455] width 91 height 30
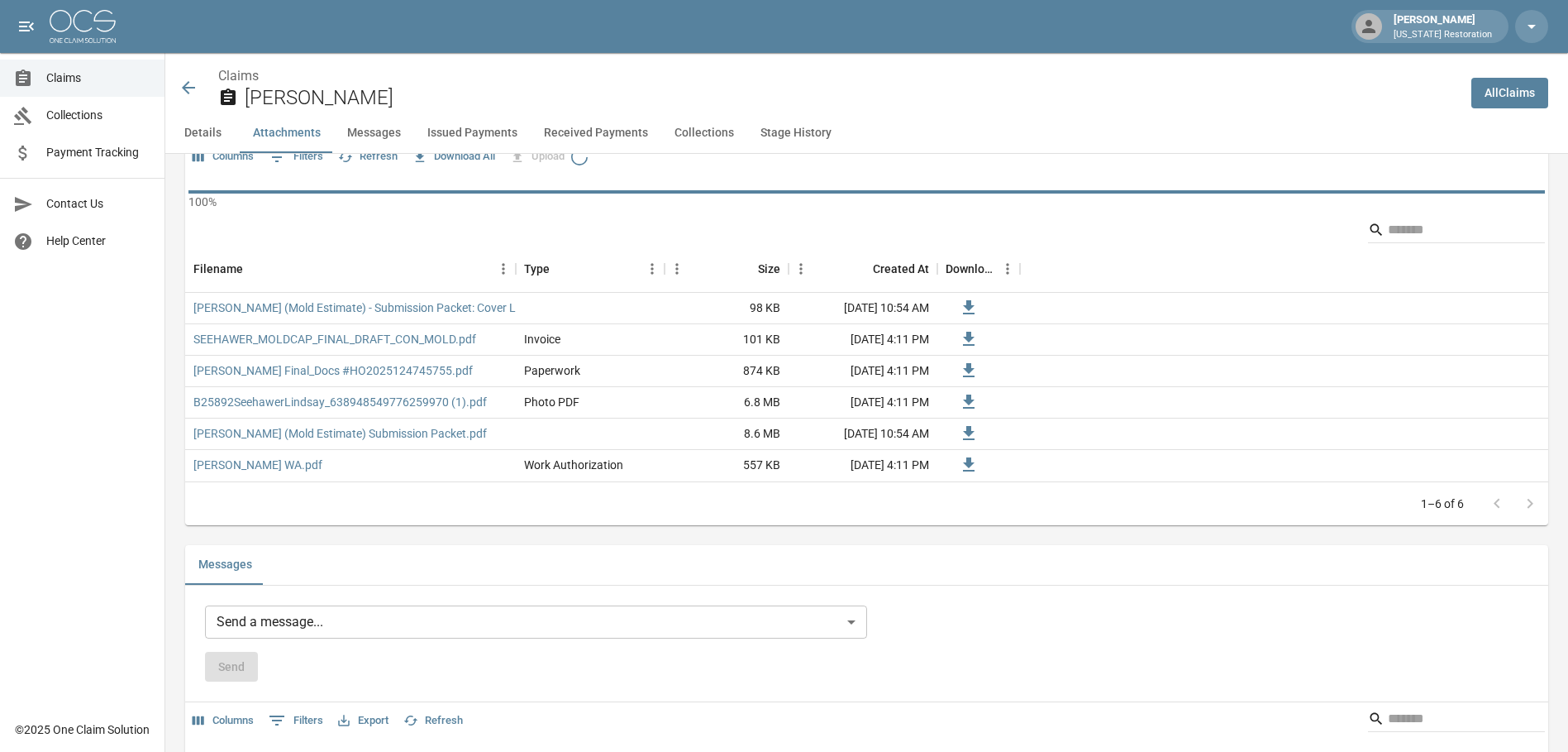
scroll to position [1158, 0]
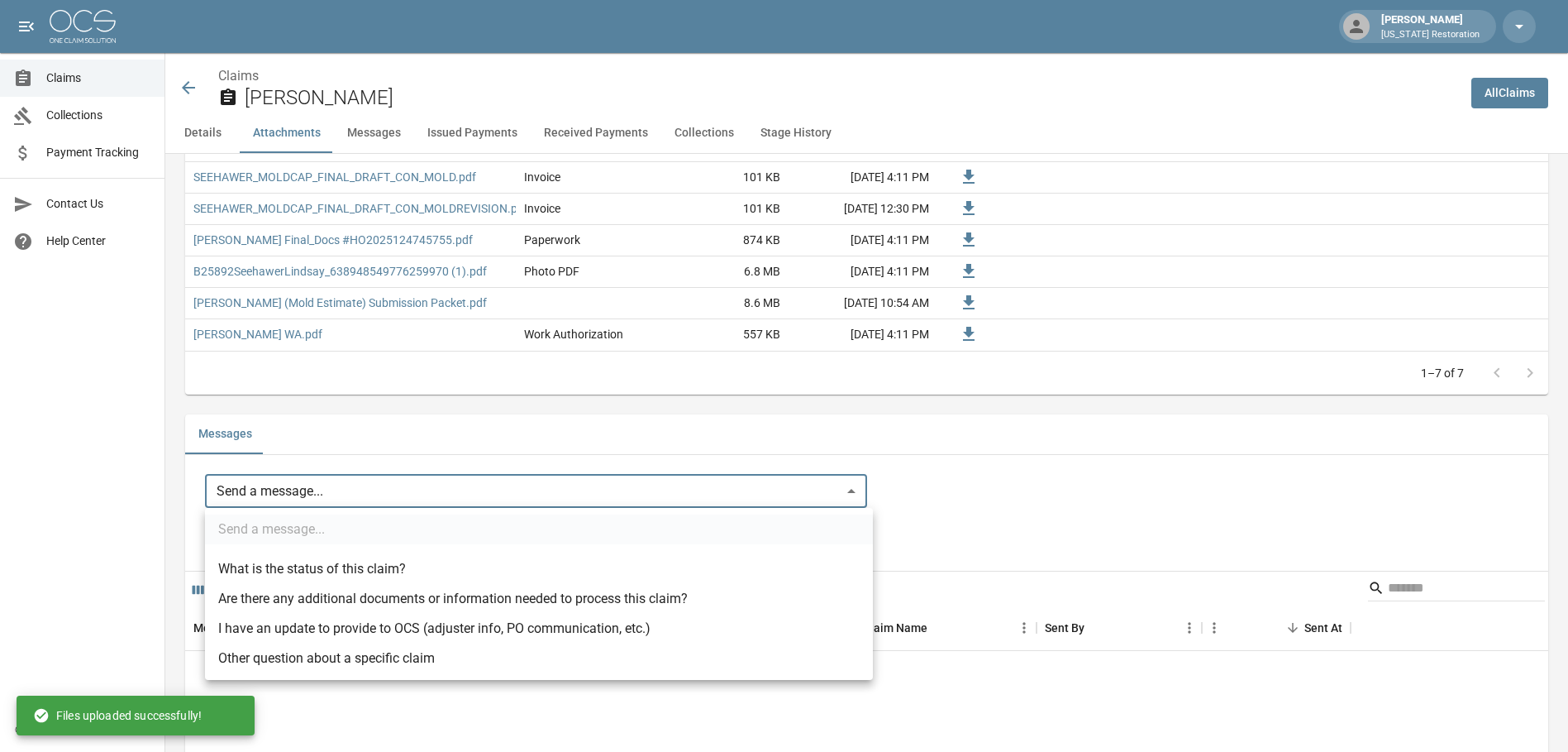
click at [290, 500] on body "[PERSON_NAME] [US_STATE] Restoration Claims Collections Payment Tracking Contac…" at bounding box center [784, 531] width 1568 height 3378
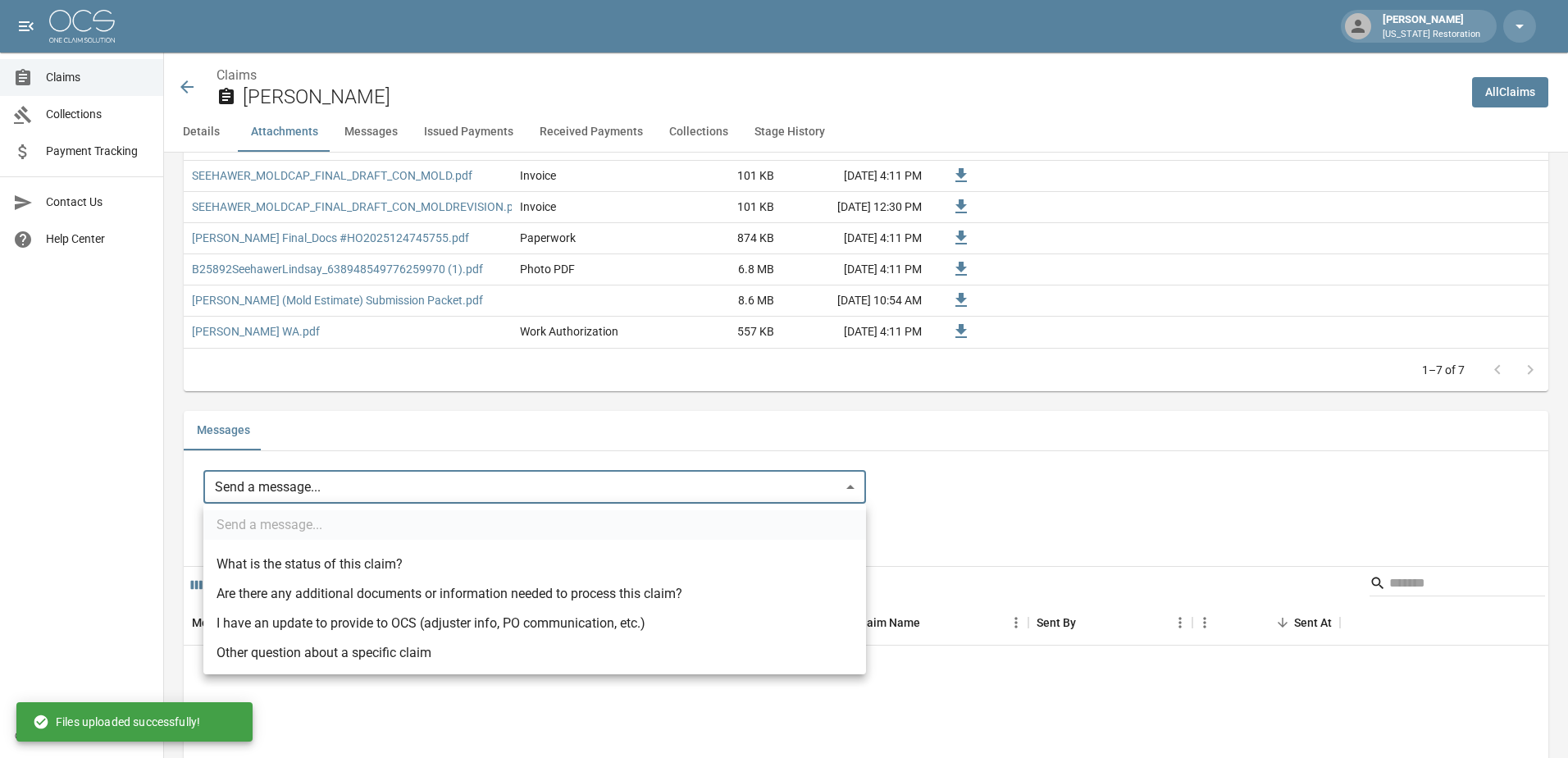
click at [315, 613] on li "I have an update to provide to OCS (adjuster info, PO communication, etc.)" at bounding box center [535, 623] width 663 height 29
type input "**********"
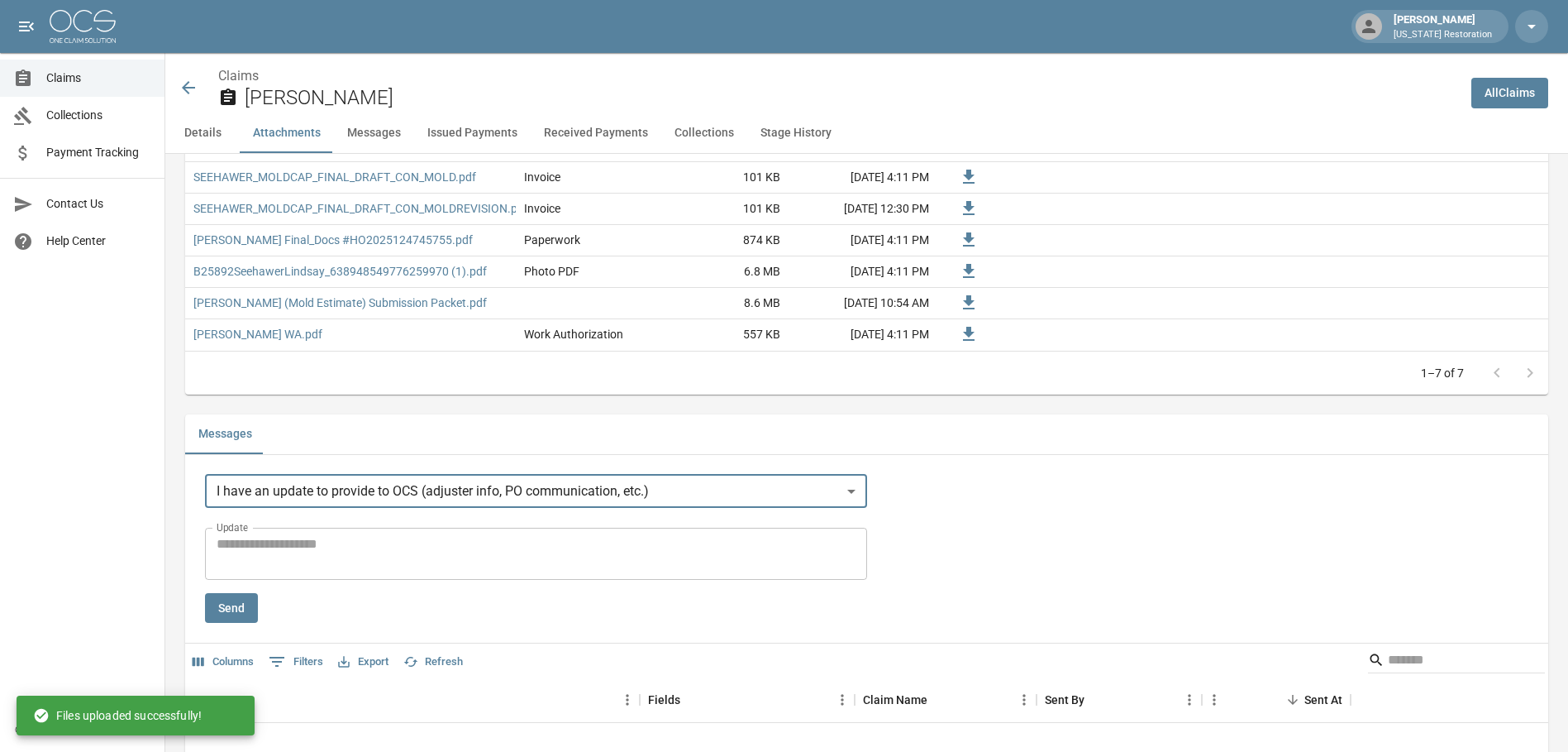
click at [338, 554] on textarea "Update" at bounding box center [536, 554] width 639 height 38
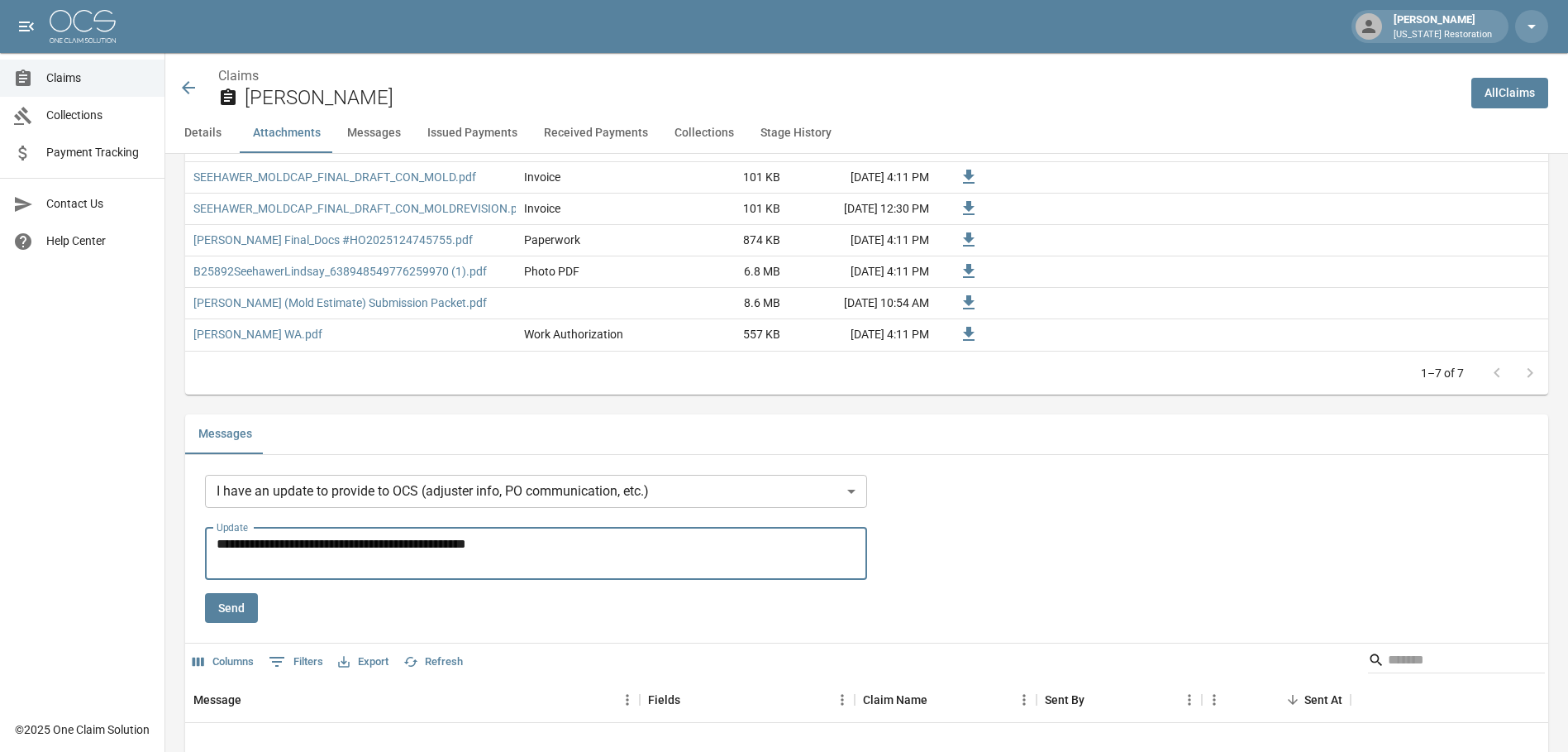
type textarea "**********"
click at [238, 598] on button "Send" at bounding box center [231, 608] width 53 height 30
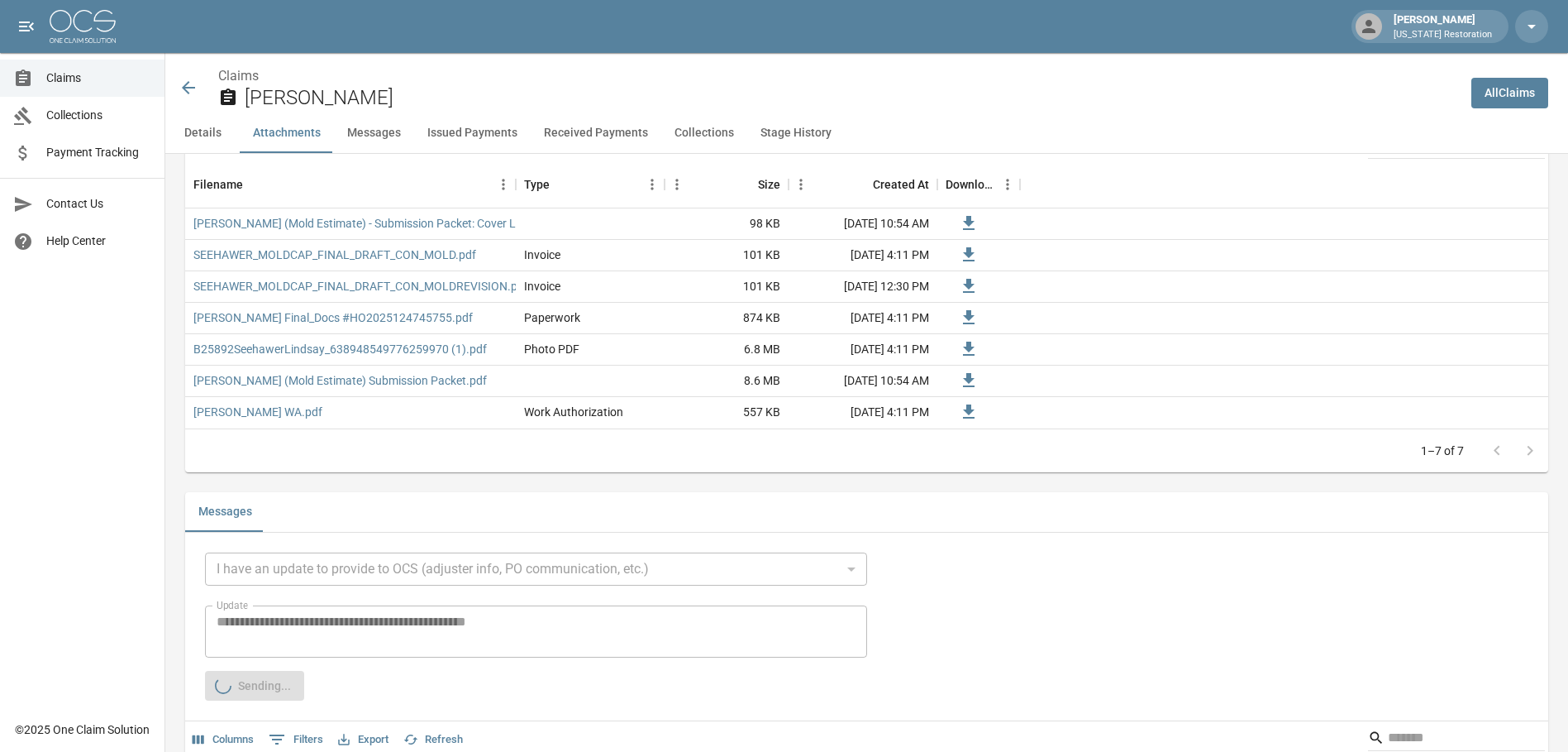
scroll to position [827, 0]
